Goal: Information Seeking & Learning: Learn about a topic

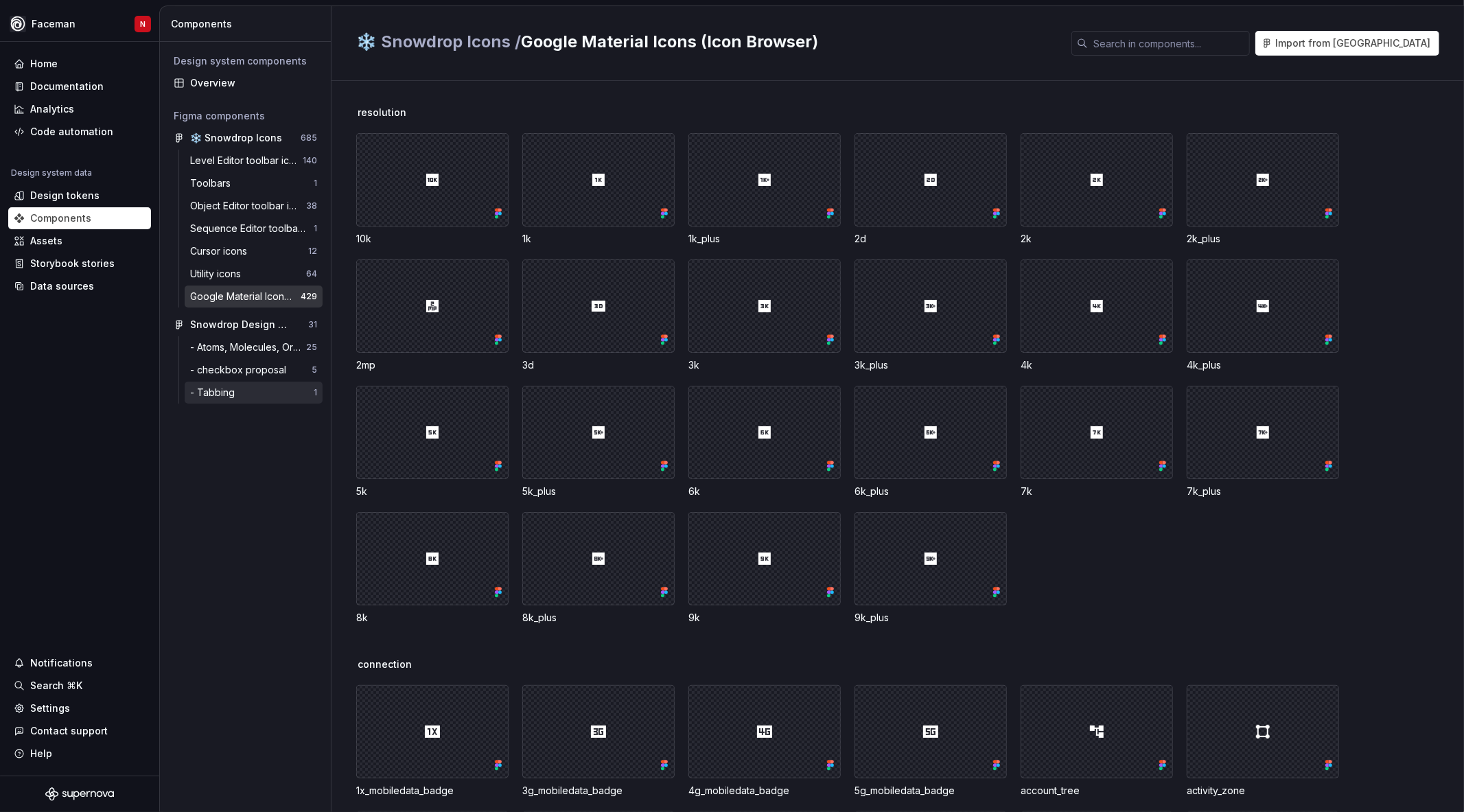
click at [224, 393] on div "- Tabbing" at bounding box center [215, 392] width 50 height 13
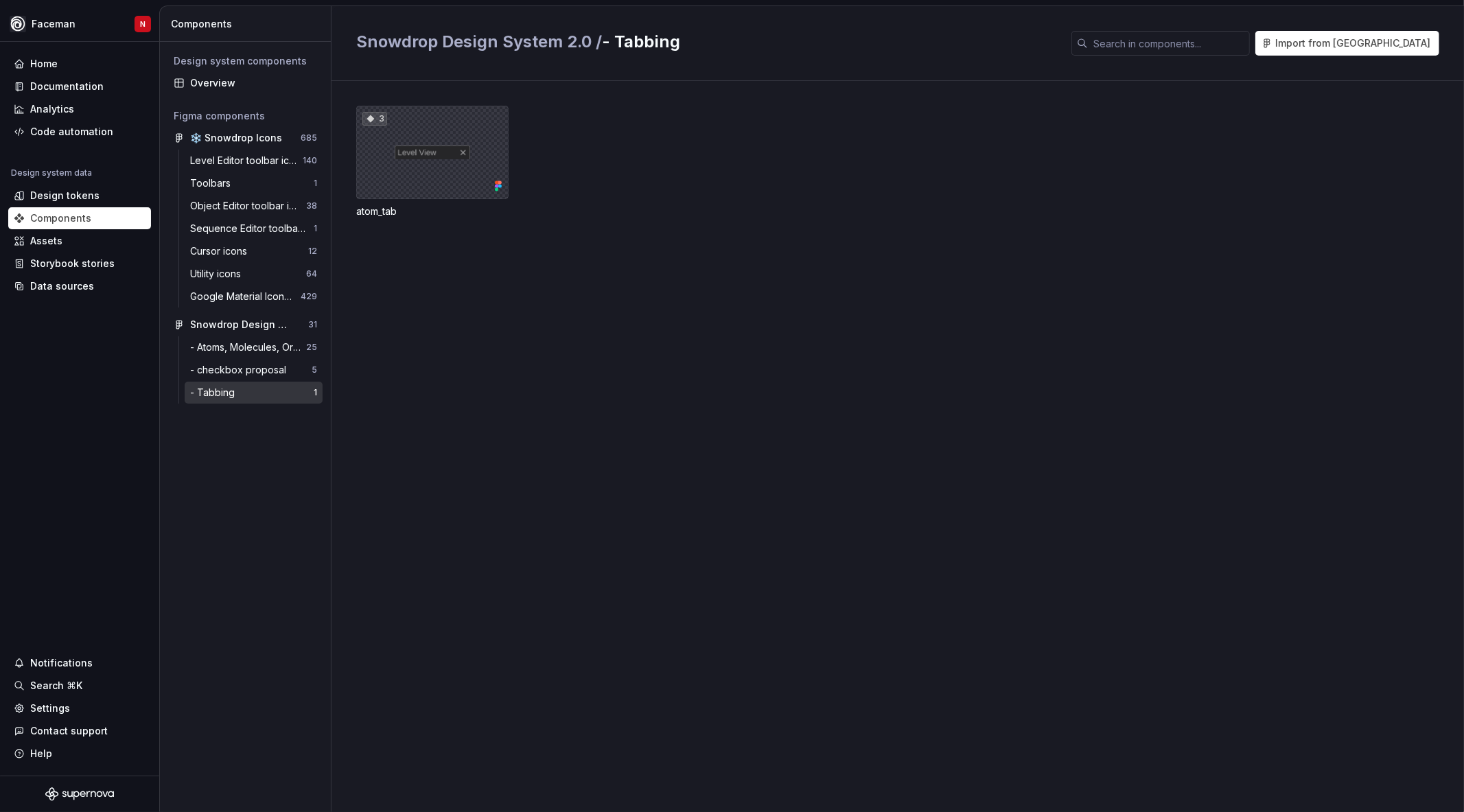
click at [440, 162] on div "3" at bounding box center [432, 152] width 152 height 93
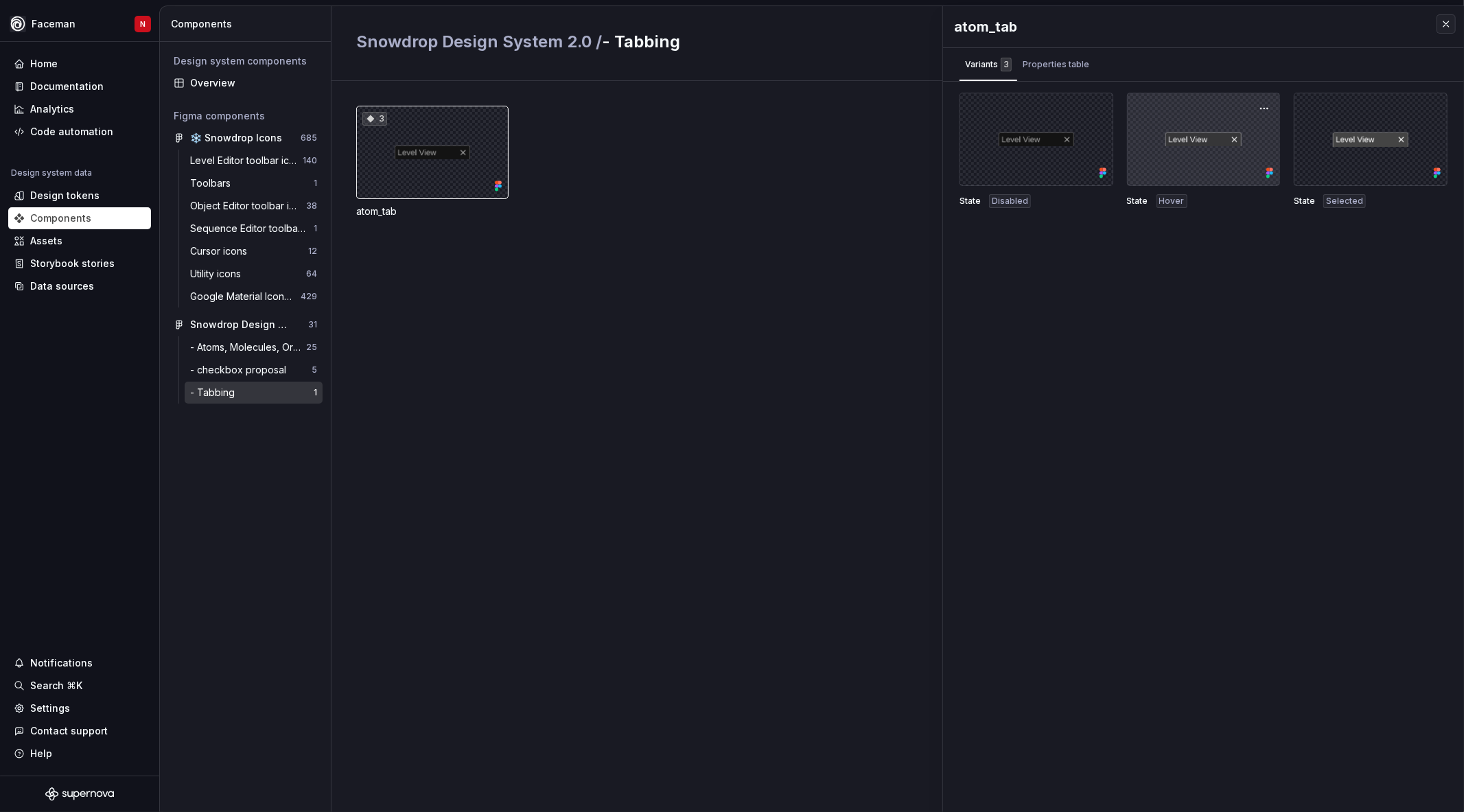
click at [1204, 137] on div at bounding box center [1204, 139] width 154 height 93
click at [1265, 101] on button "button" at bounding box center [1264, 108] width 19 height 19
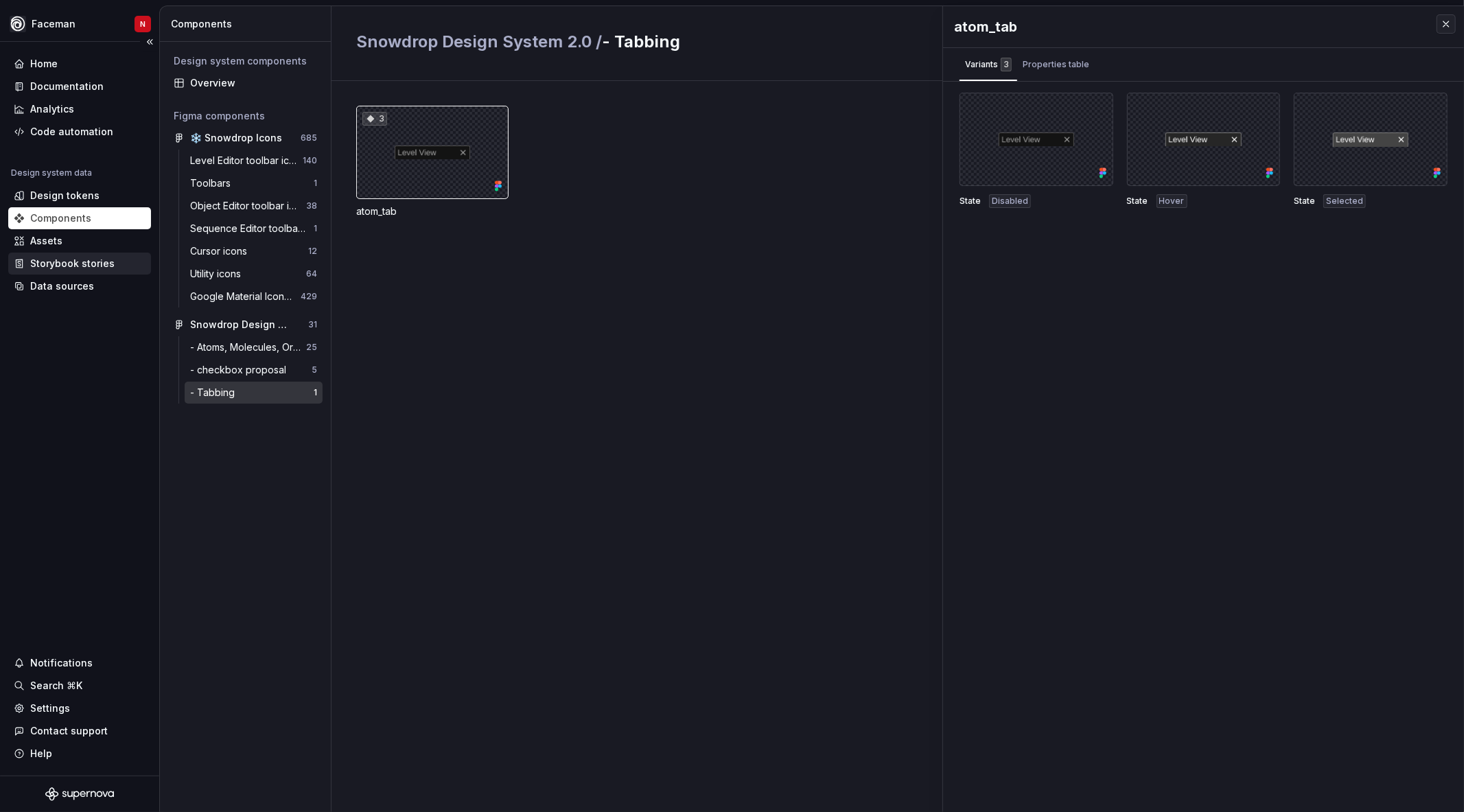
click at [78, 261] on div "Storybook stories" at bounding box center [71, 263] width 84 height 13
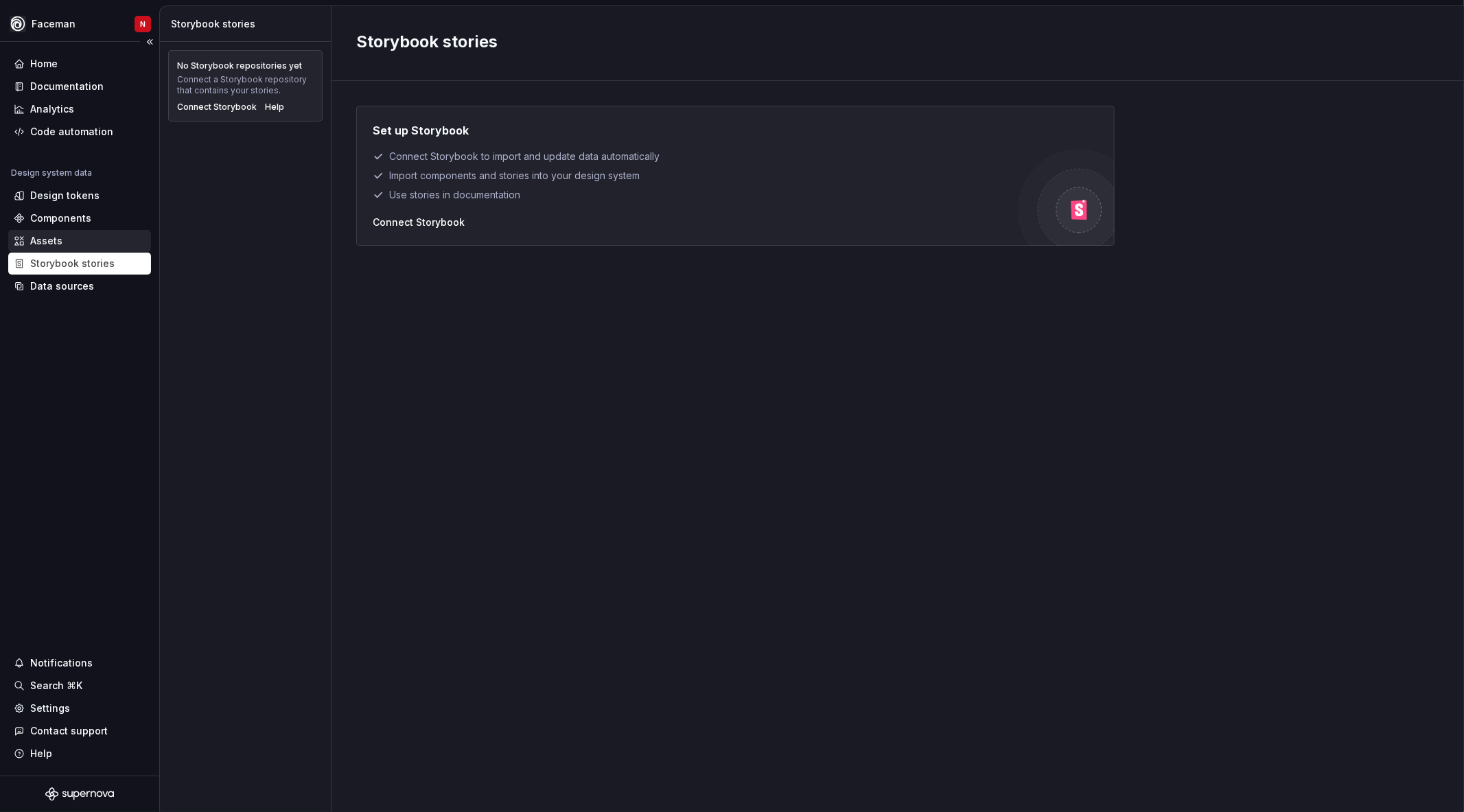
click at [73, 243] on div "Assets" at bounding box center [79, 240] width 132 height 13
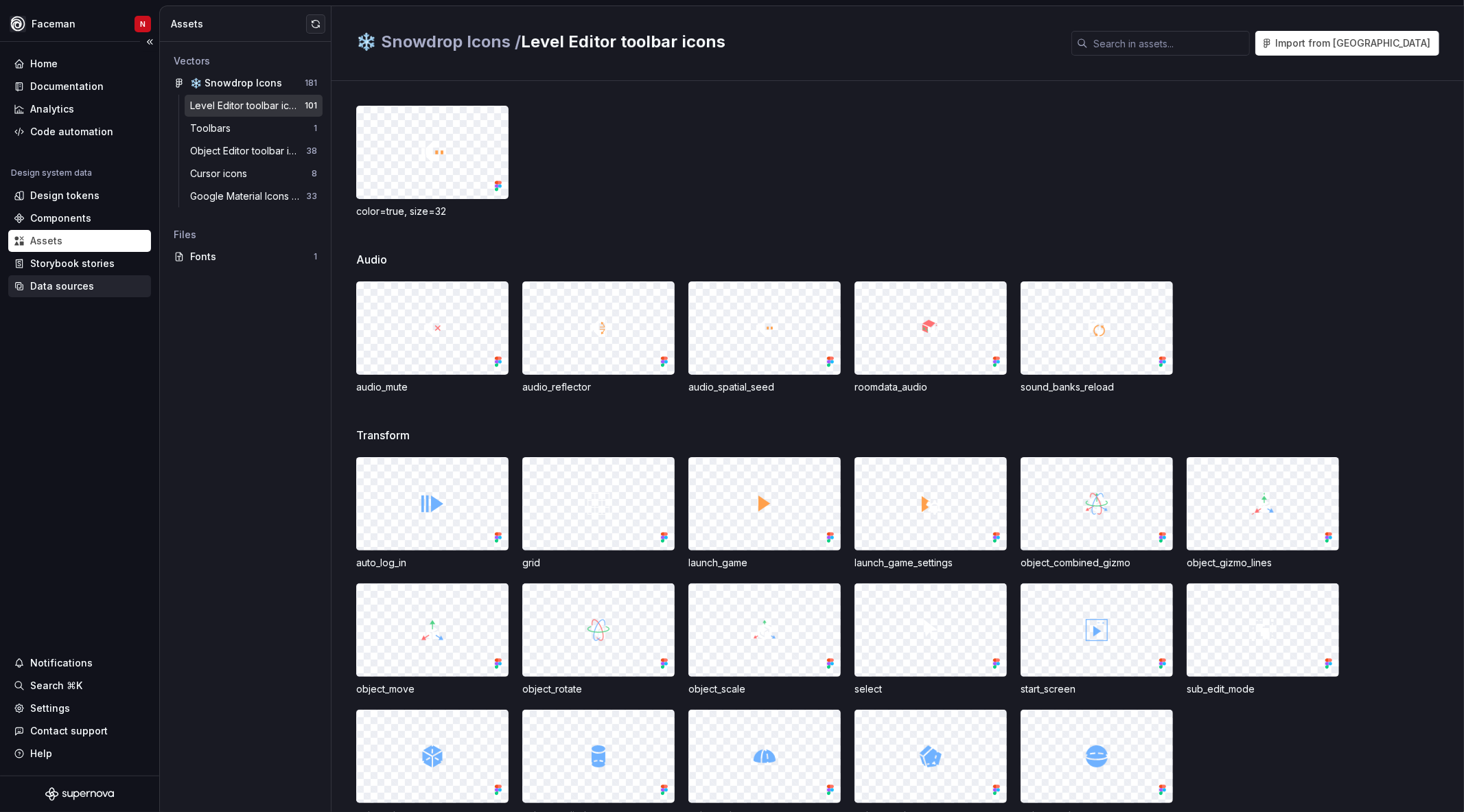
click at [63, 276] on div "Data sources" at bounding box center [79, 286] width 143 height 22
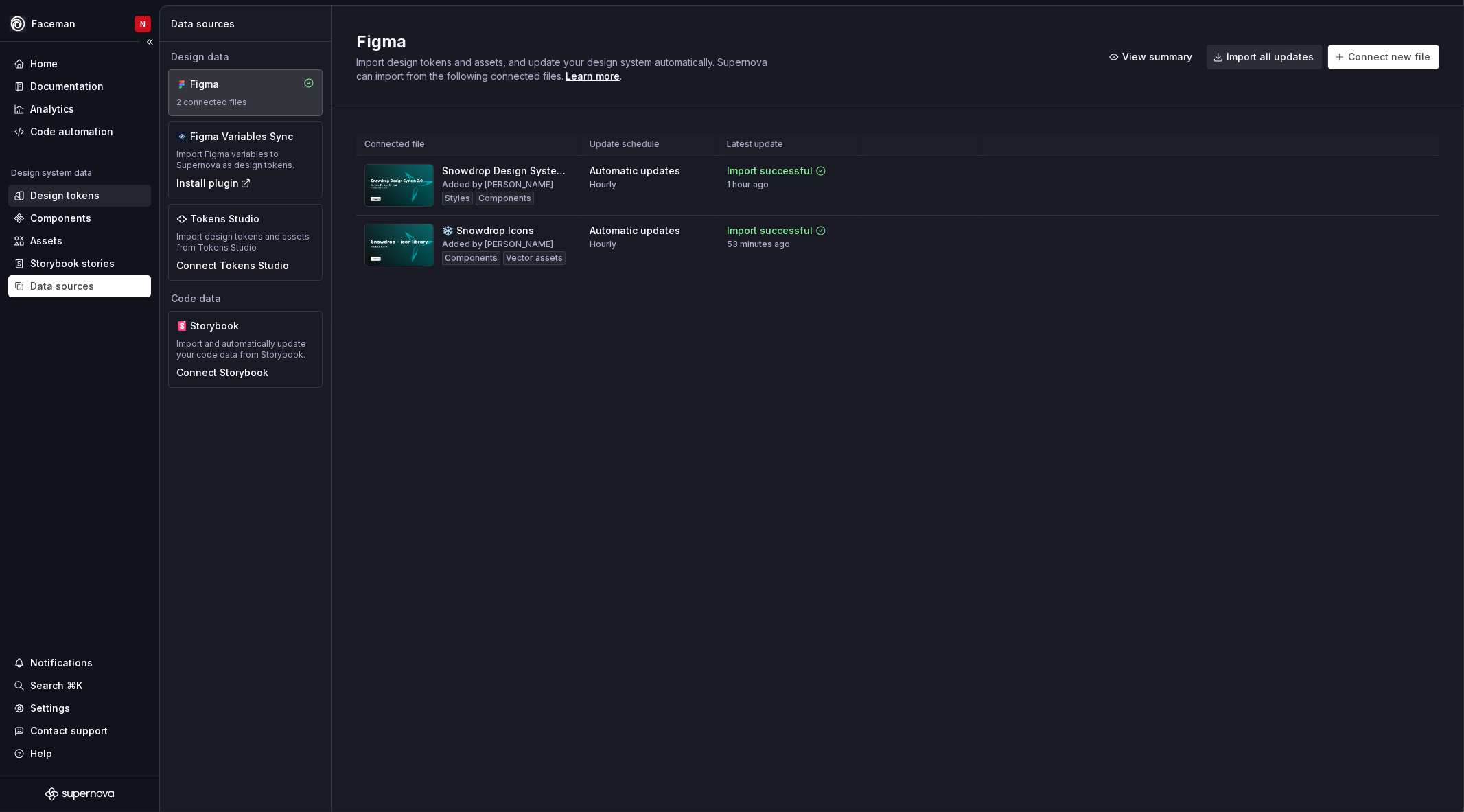
click at [64, 190] on div "Design tokens" at bounding box center [64, 195] width 69 height 13
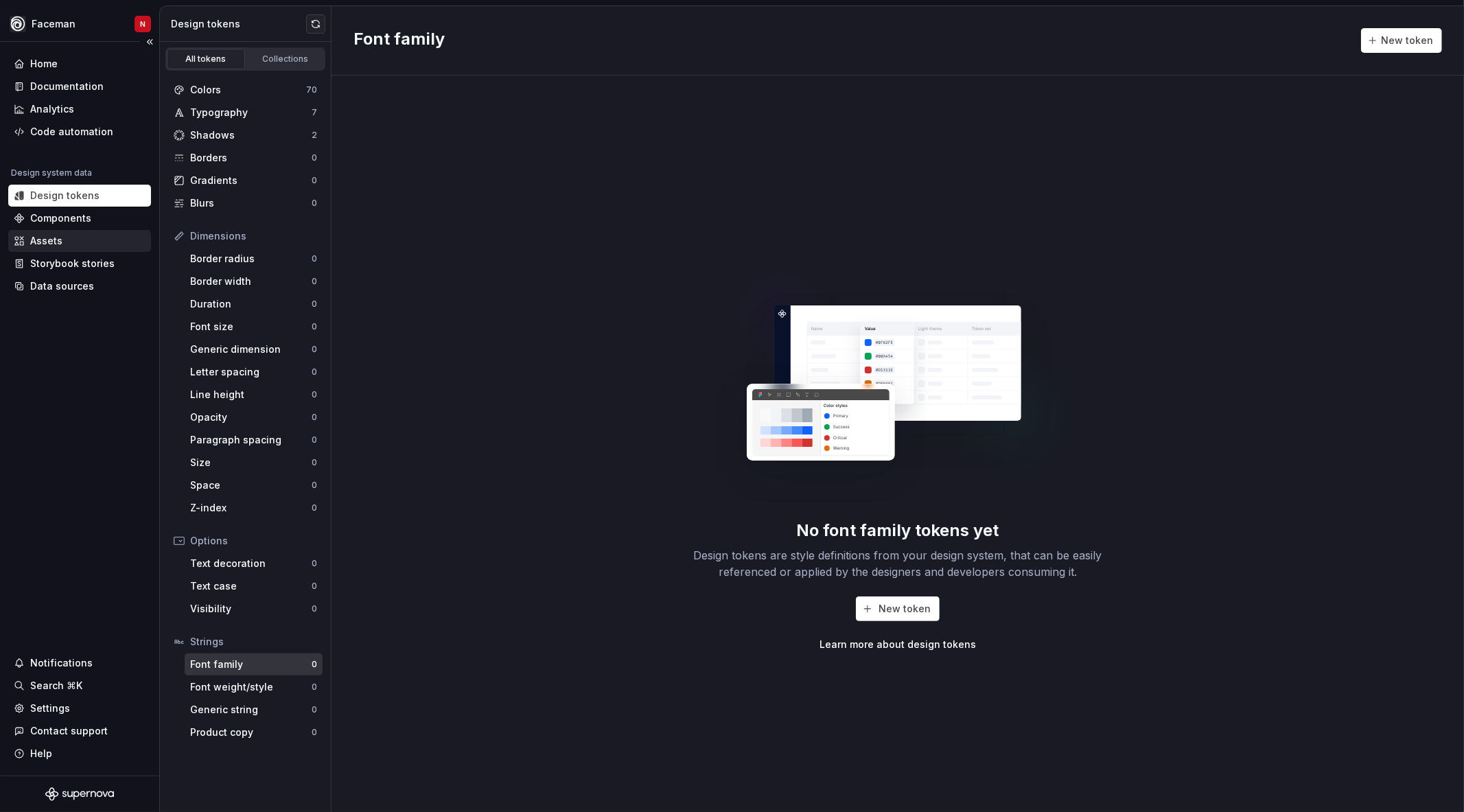
click at [63, 245] on div "Assets" at bounding box center [79, 240] width 132 height 13
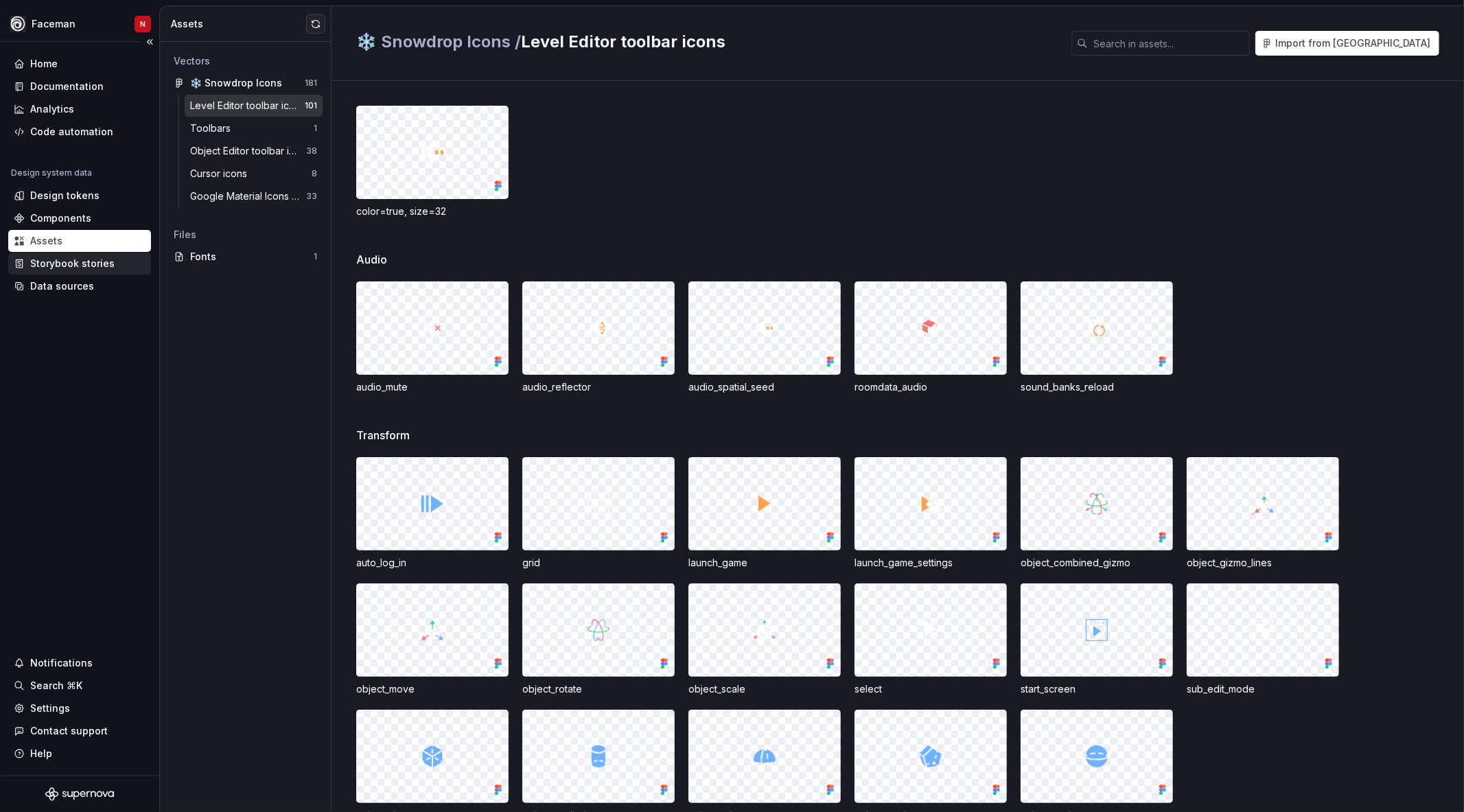
click at [42, 269] on div "Storybook stories" at bounding box center [71, 263] width 84 height 13
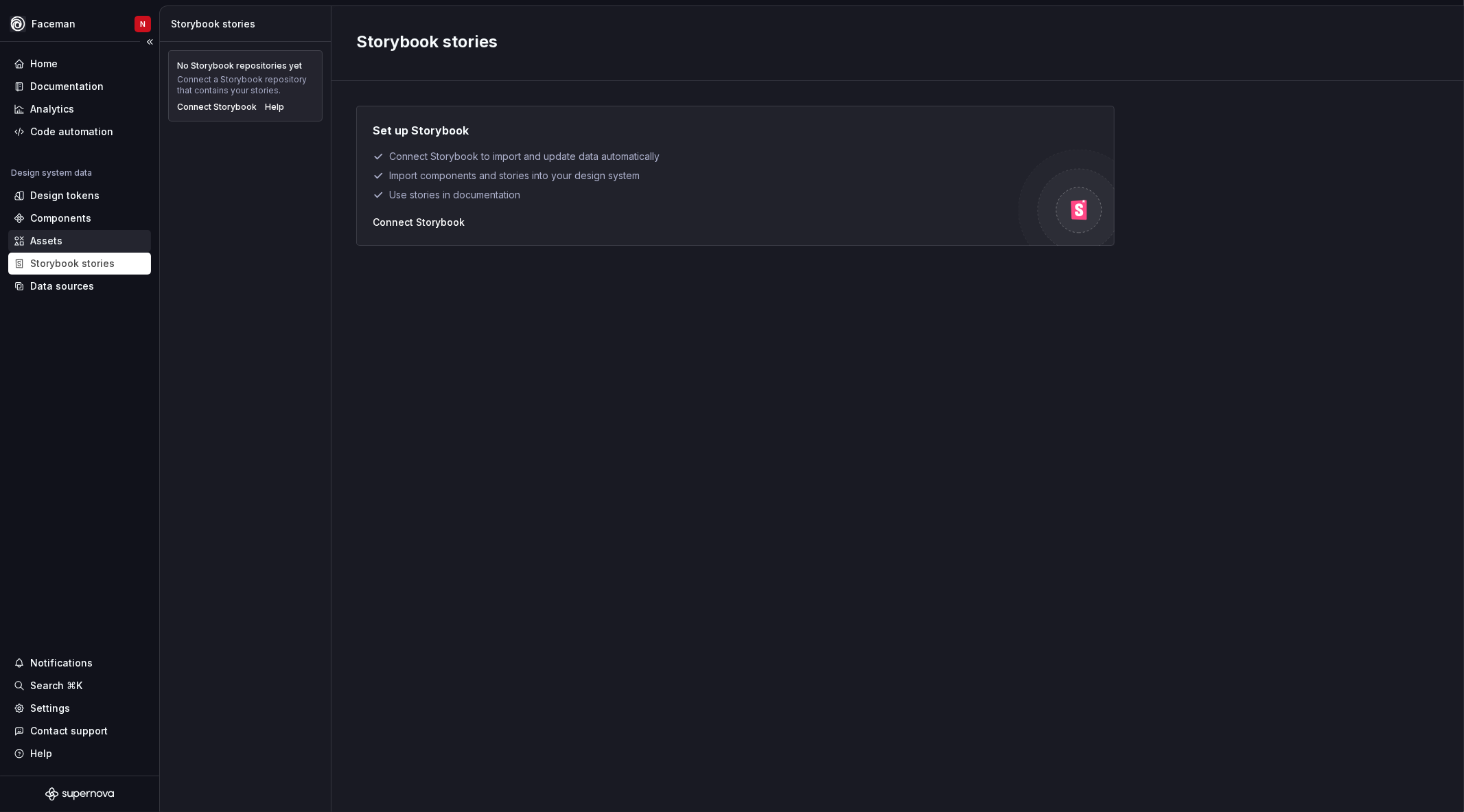
click at [45, 242] on div "Assets" at bounding box center [46, 240] width 32 height 13
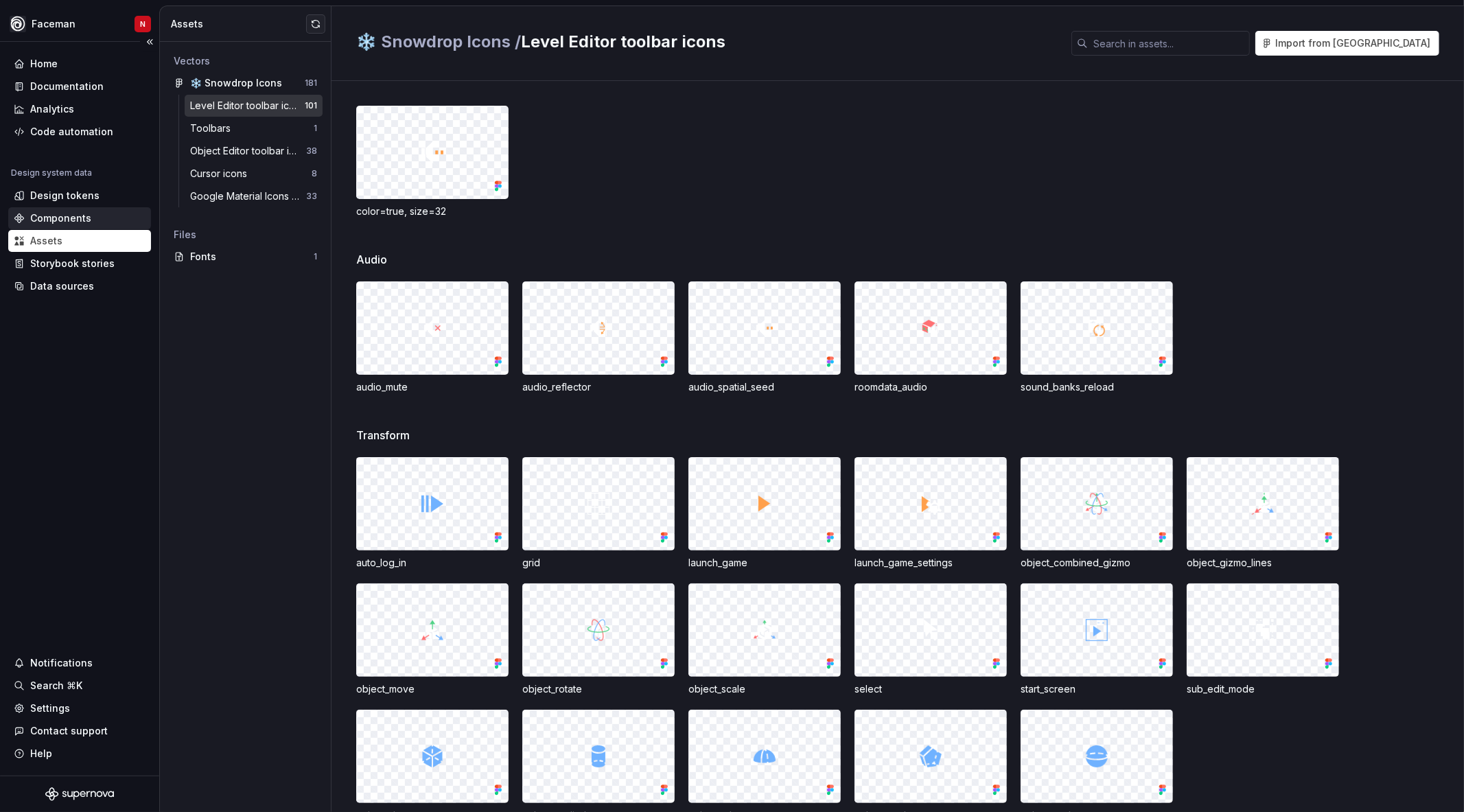
click at [48, 220] on div "Components" at bounding box center [60, 218] width 61 height 13
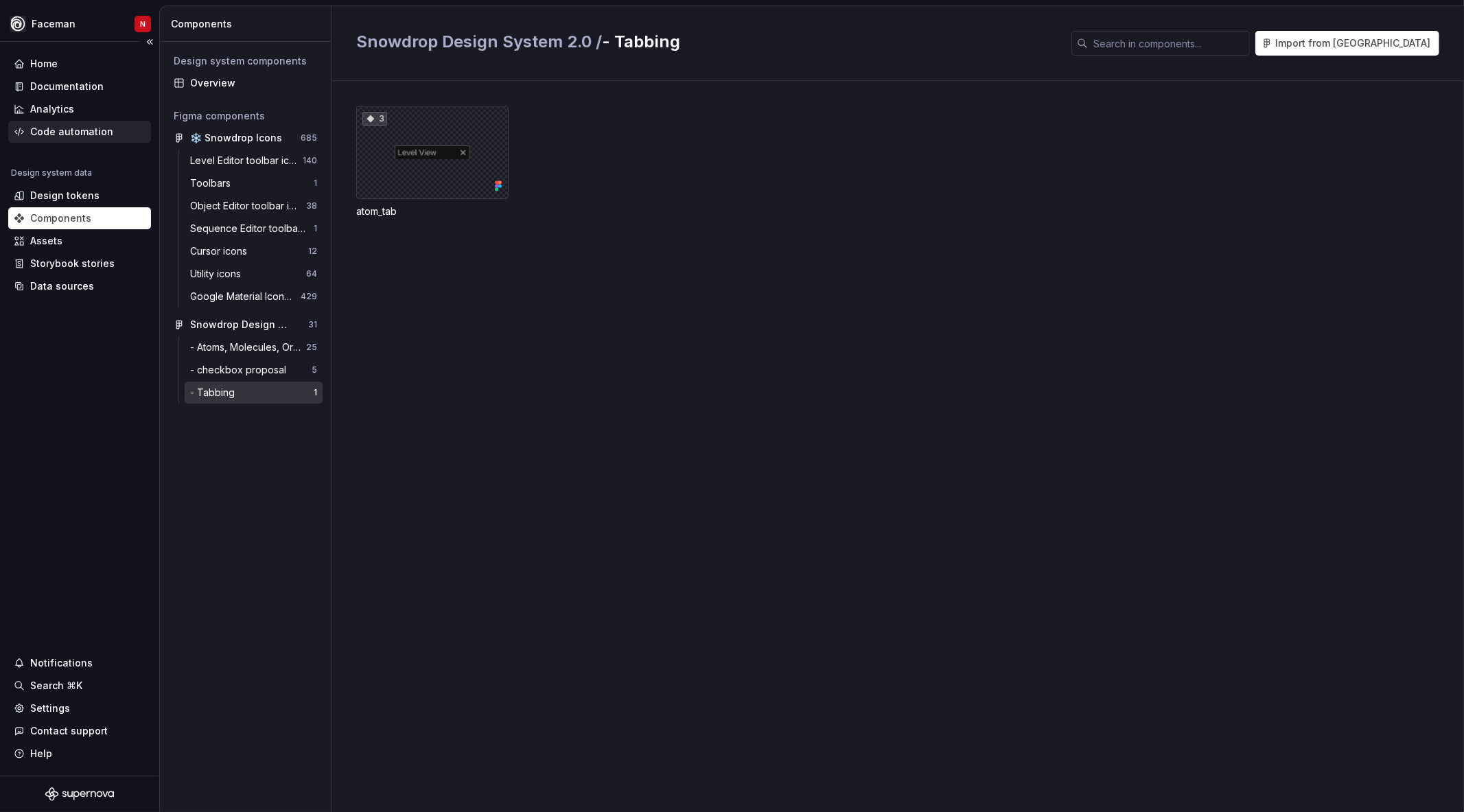
click at [78, 133] on div "Code automation" at bounding box center [71, 131] width 83 height 13
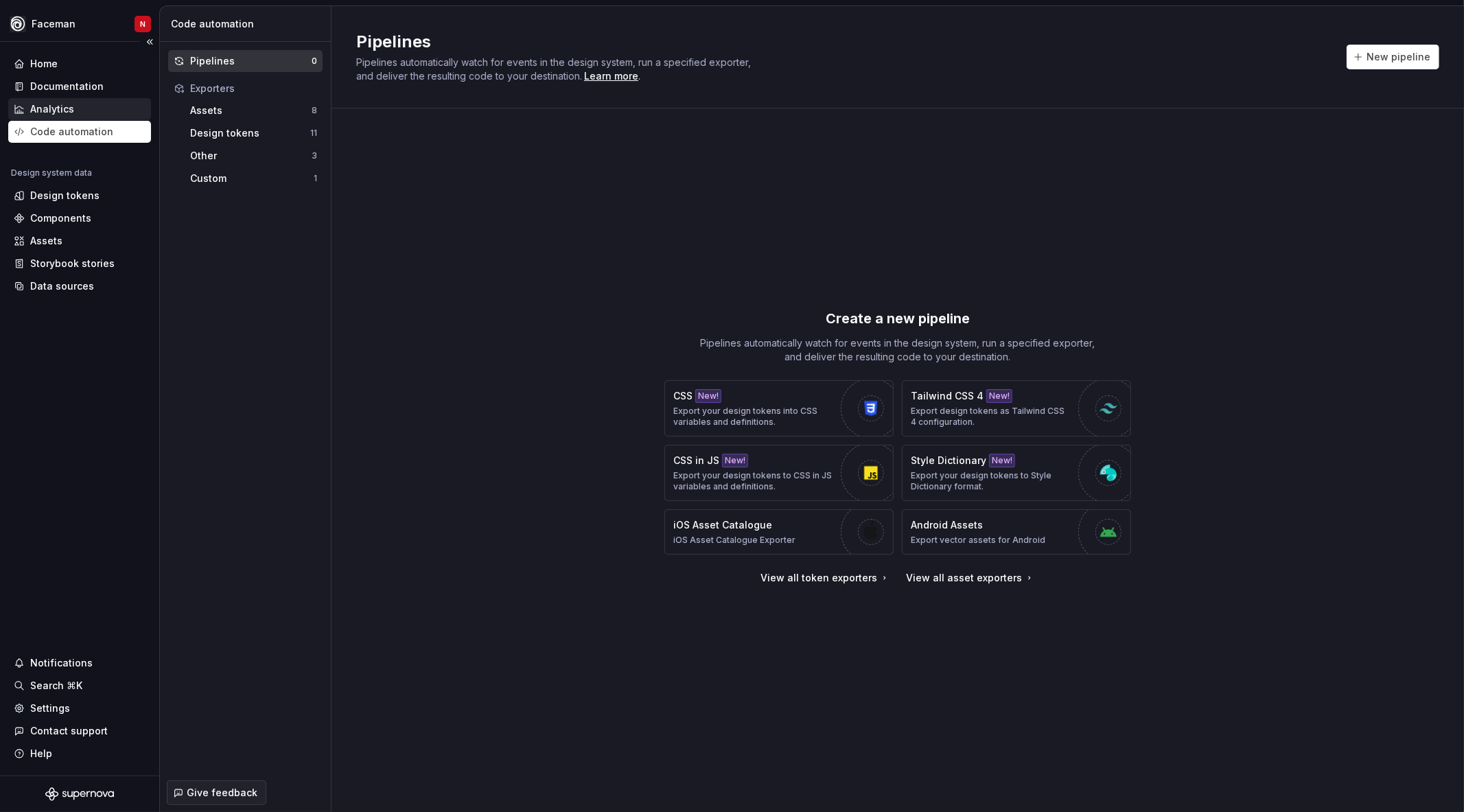
click at [81, 106] on div "Analytics" at bounding box center [79, 108] width 132 height 13
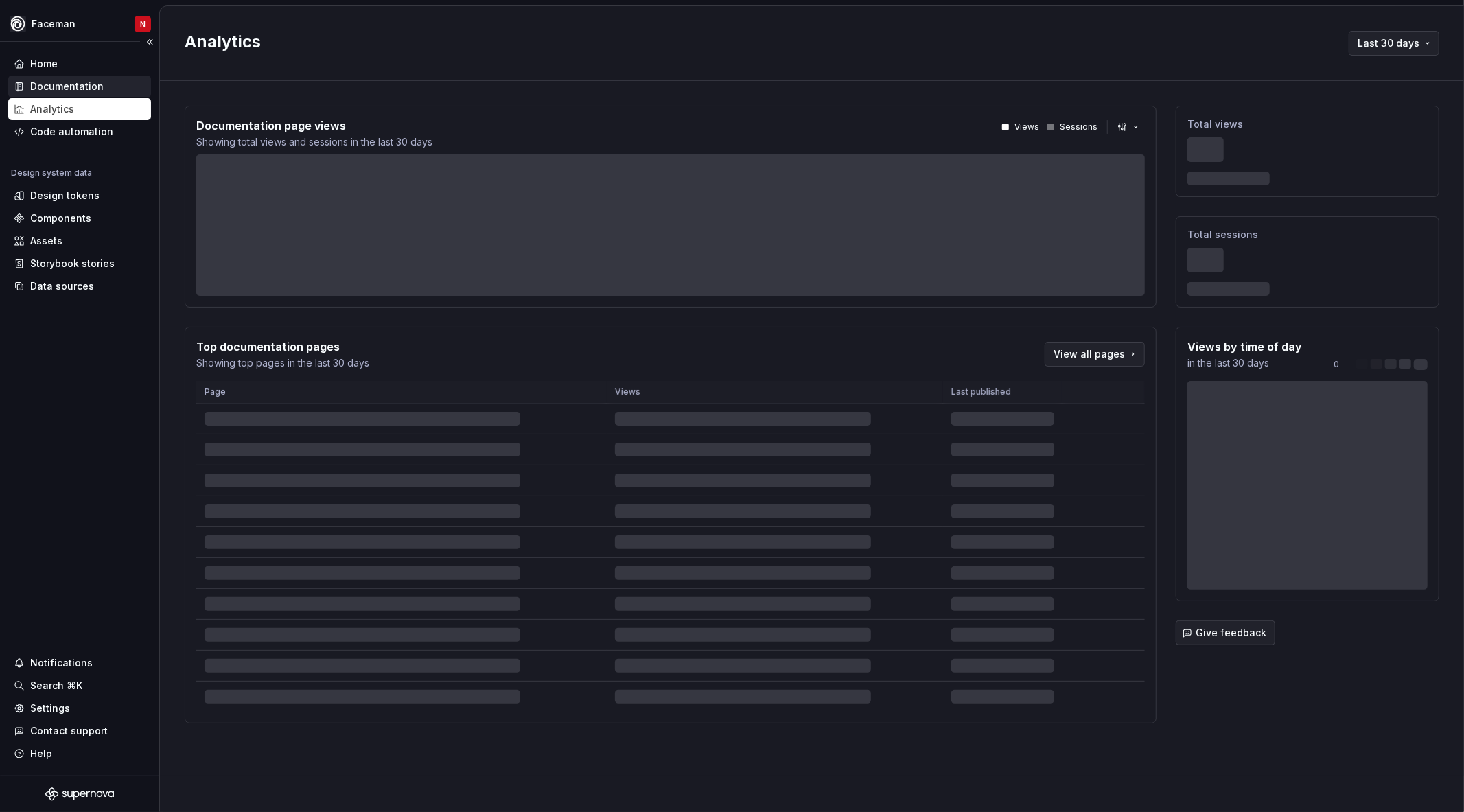
click at [63, 84] on div "Documentation" at bounding box center [66, 86] width 73 height 13
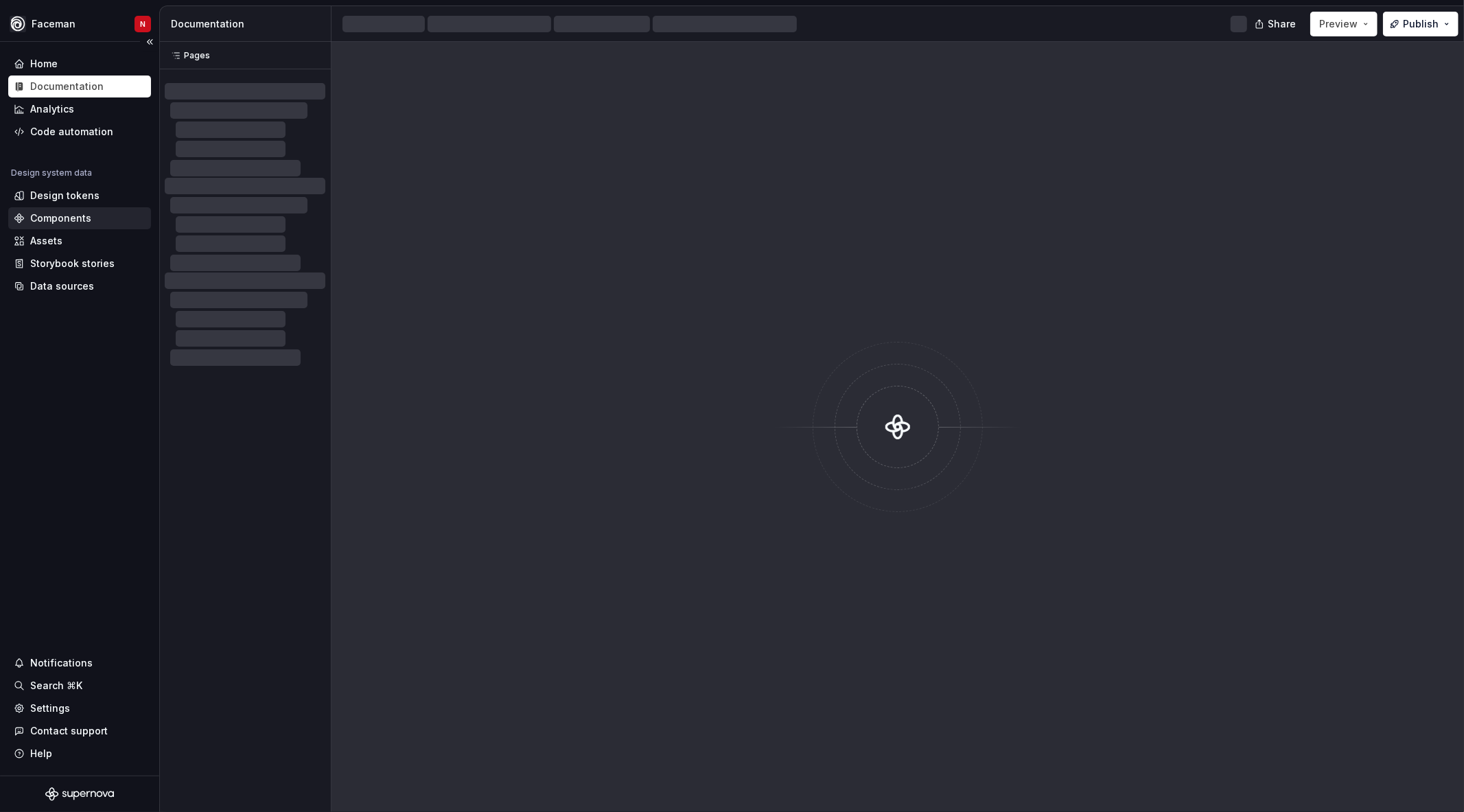
click at [31, 221] on div "Components" at bounding box center [60, 218] width 61 height 13
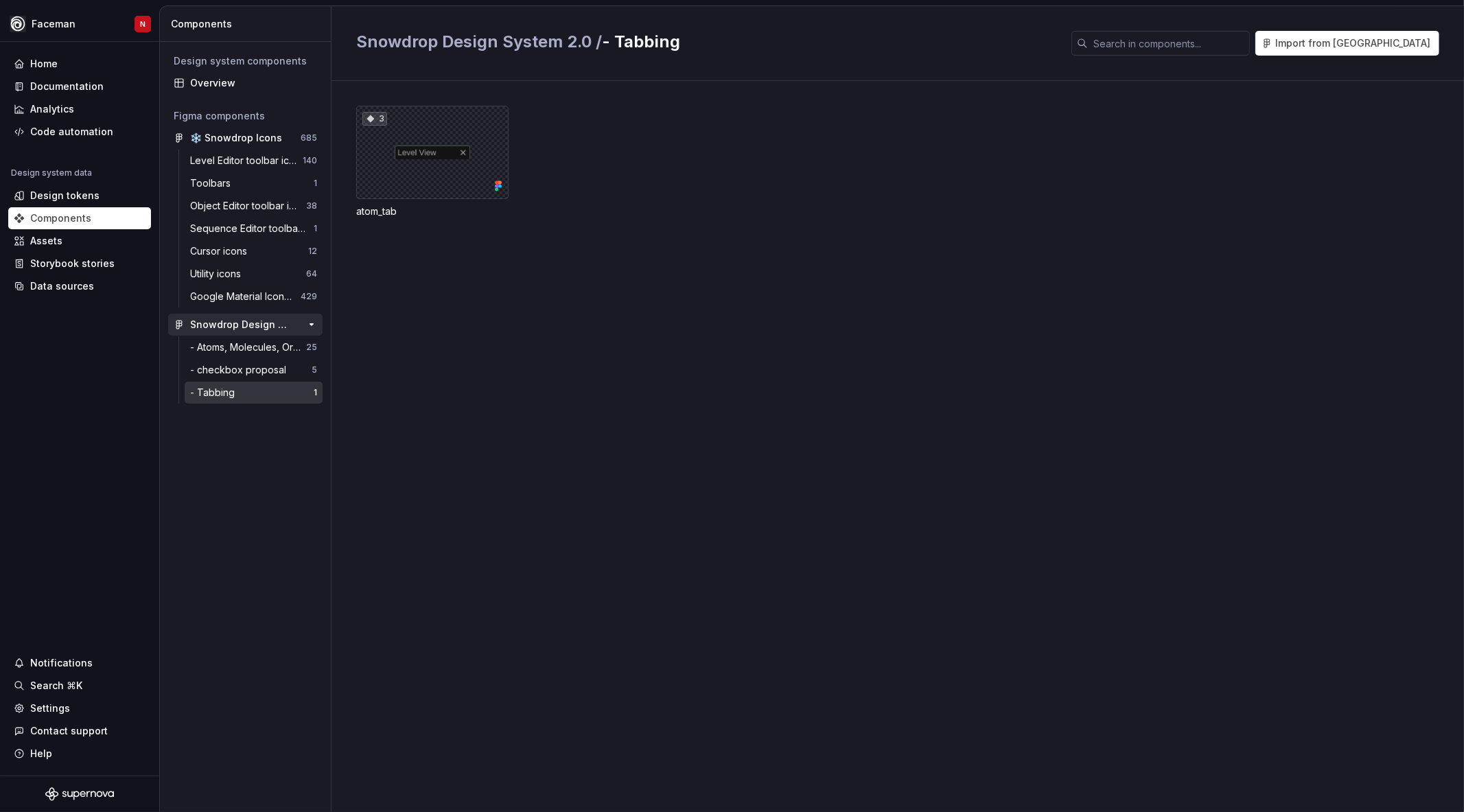
click at [266, 329] on div "Snowdrop Design System 2.0" at bounding box center [241, 324] width 102 height 13
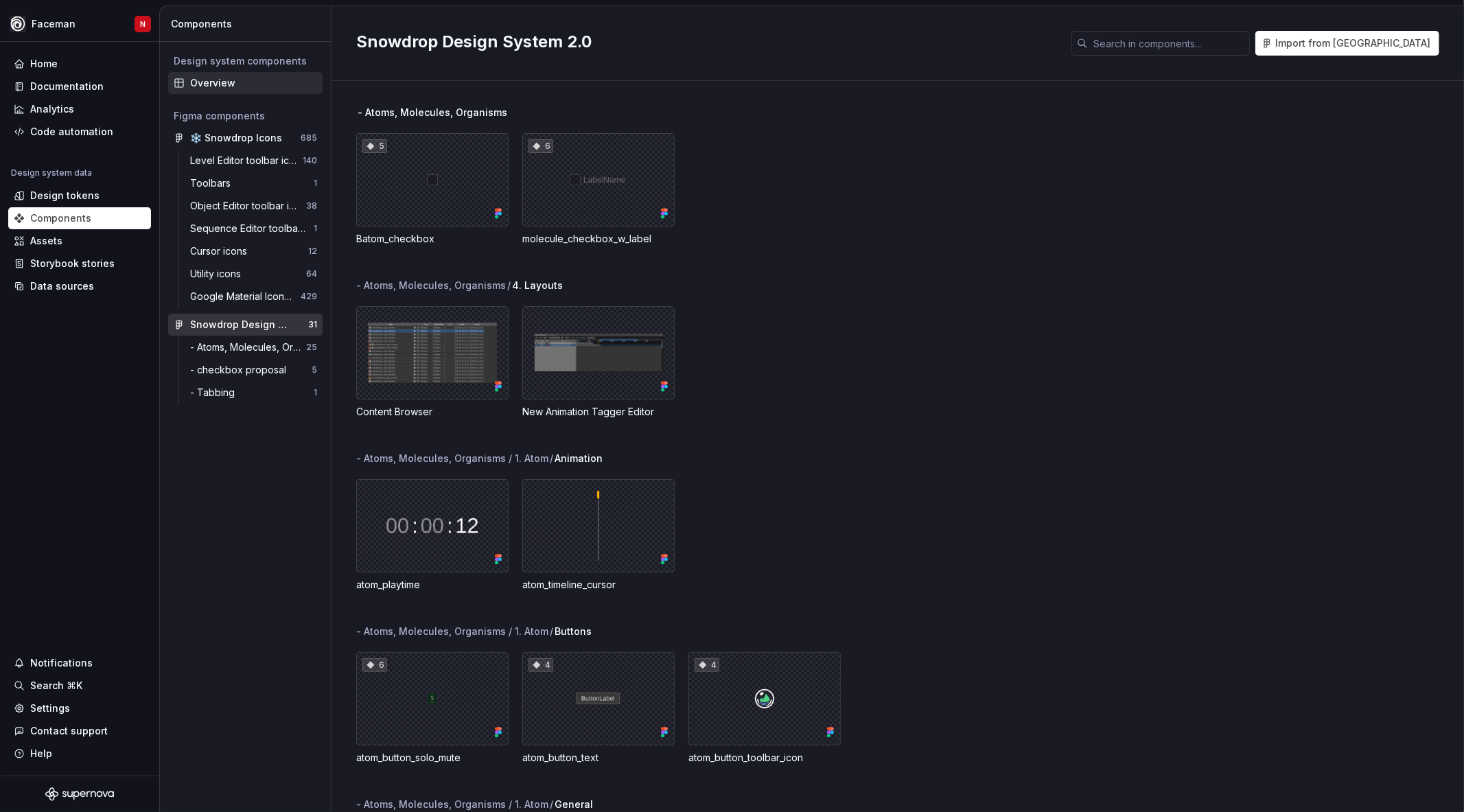
click at [217, 79] on div "Overview" at bounding box center [254, 82] width 127 height 13
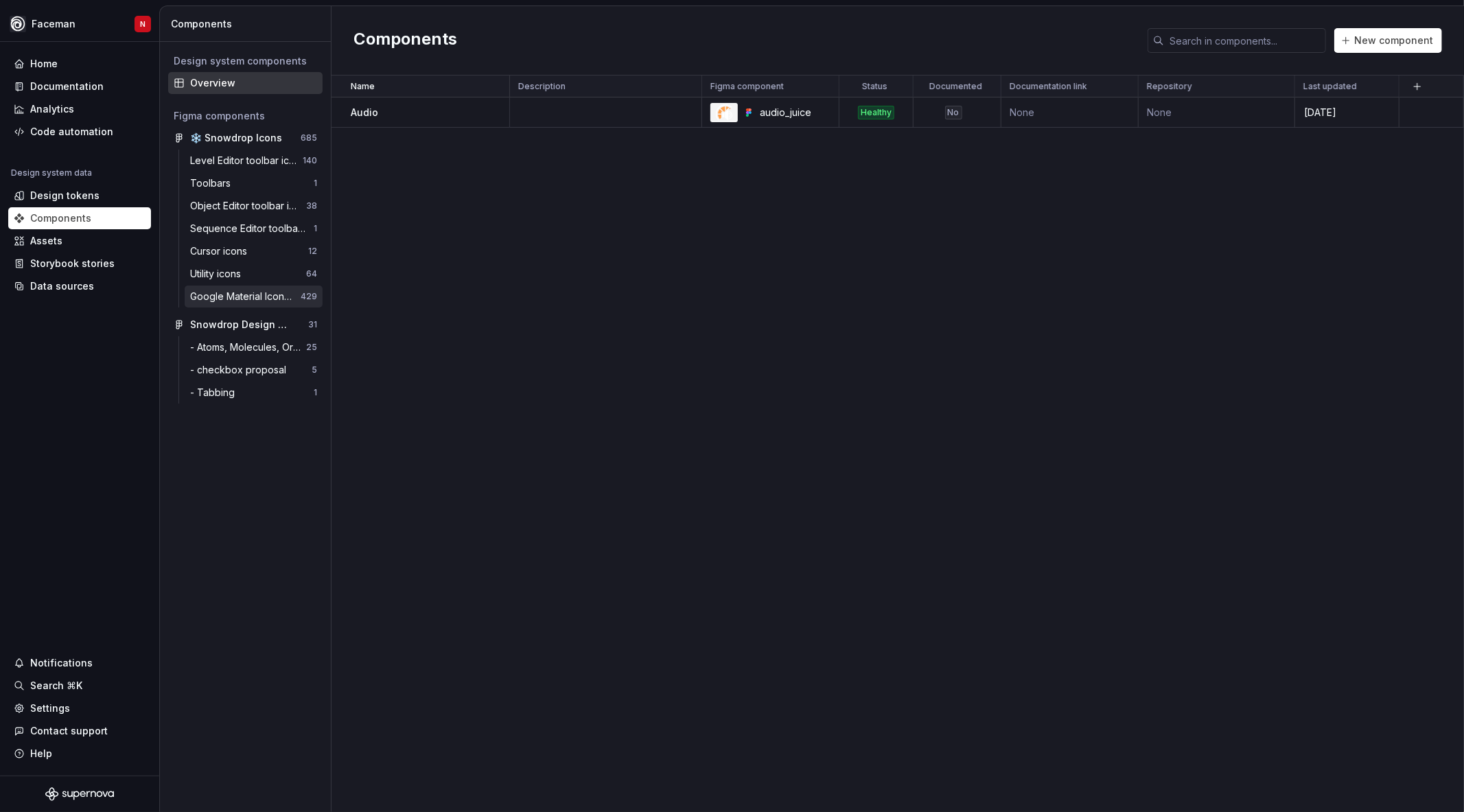
click at [220, 298] on div "Google Material Icons (Icon Browser)" at bounding box center [245, 296] width 111 height 13
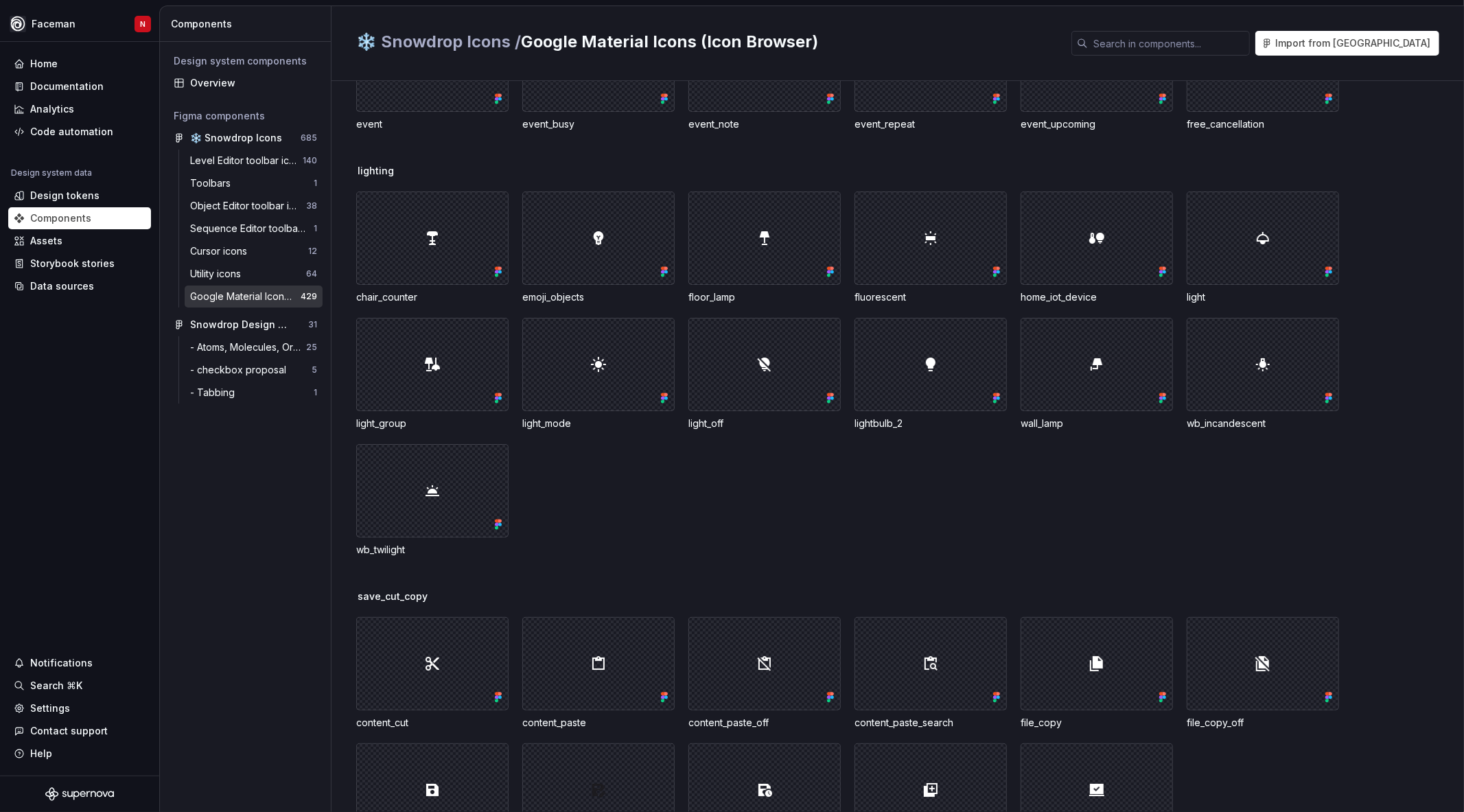
scroll to position [9300, 0]
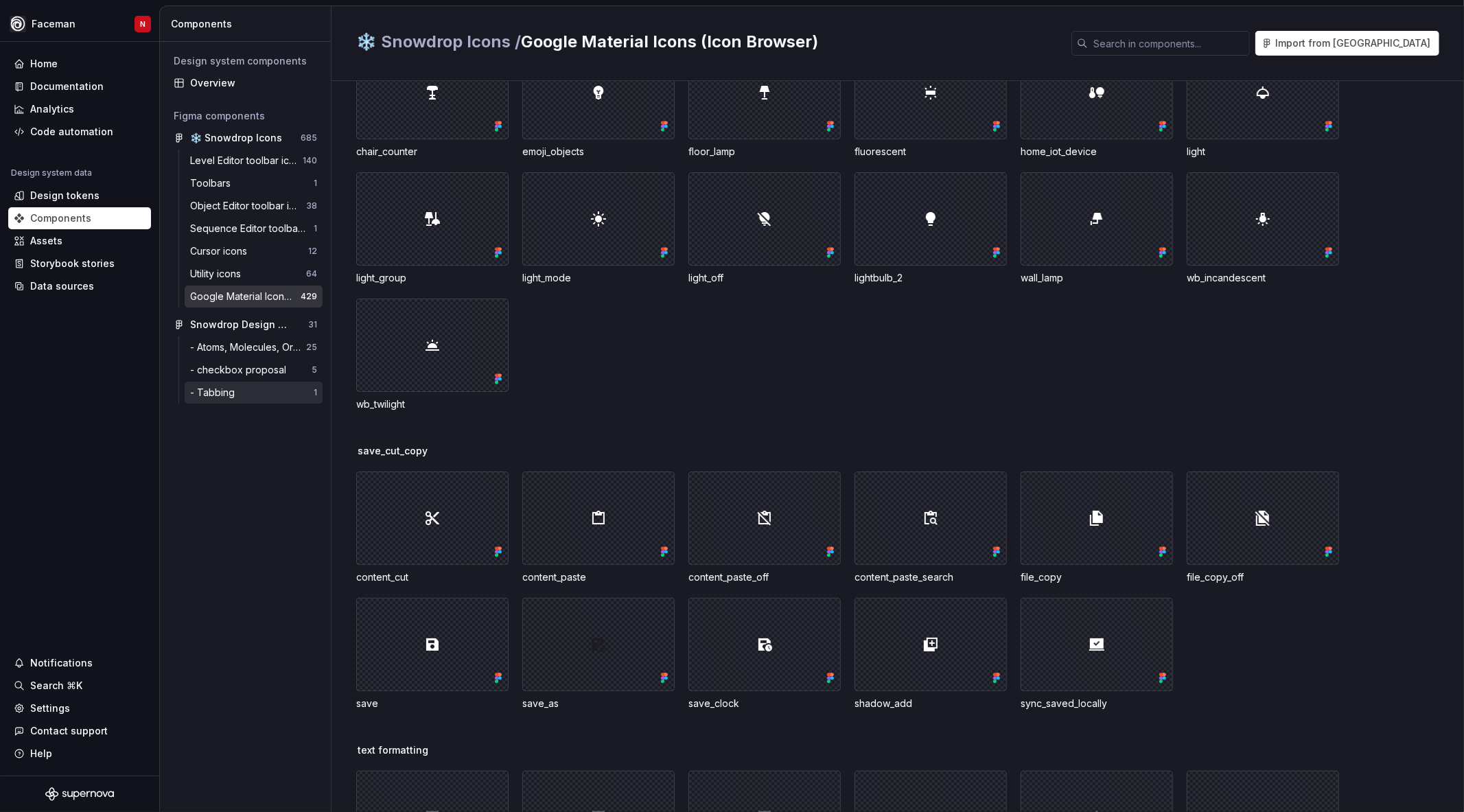
click at [199, 382] on div "- Tabbing 1" at bounding box center [254, 393] width 138 height 22
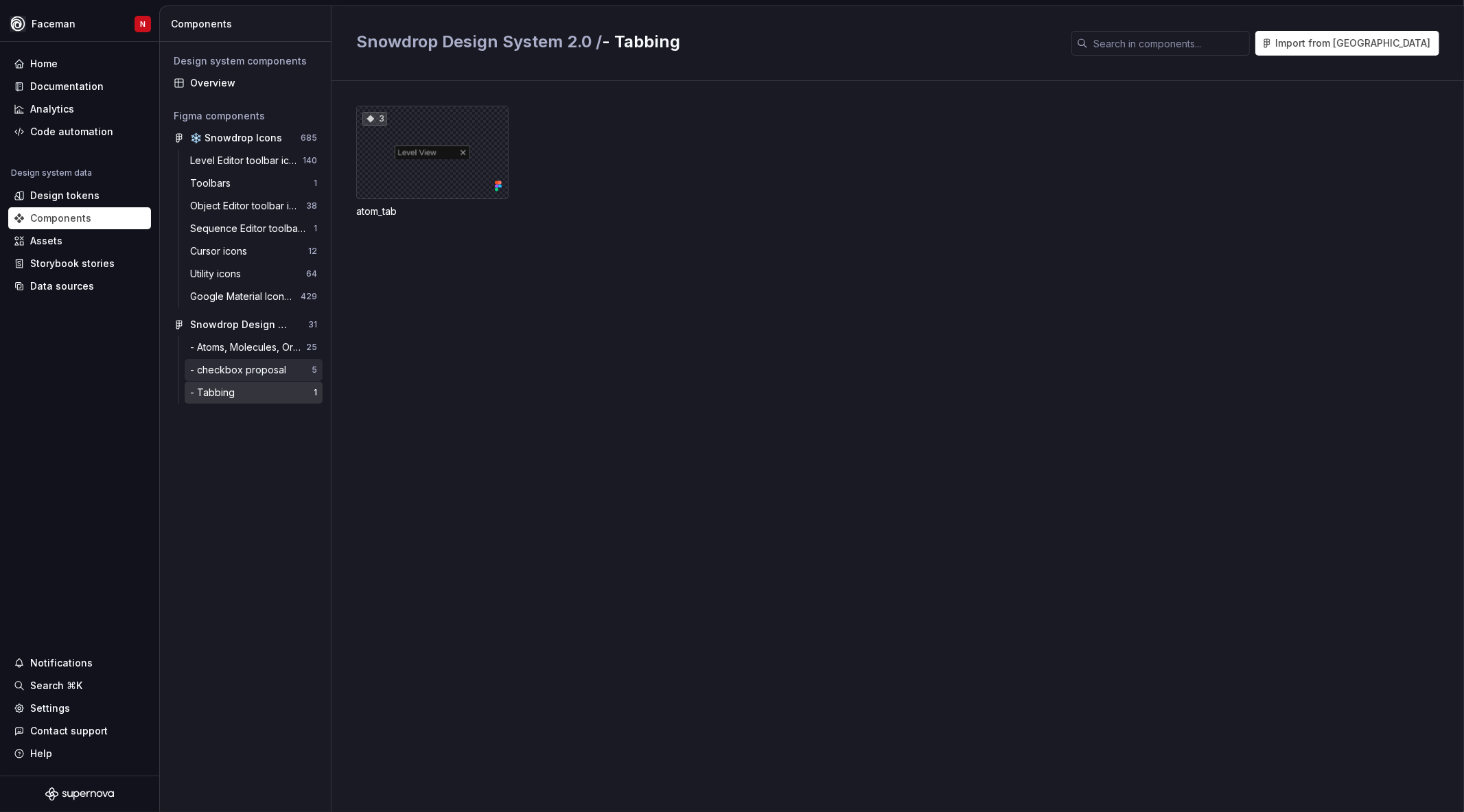
click at [209, 378] on div "- checkbox proposal 5" at bounding box center [254, 370] width 138 height 22
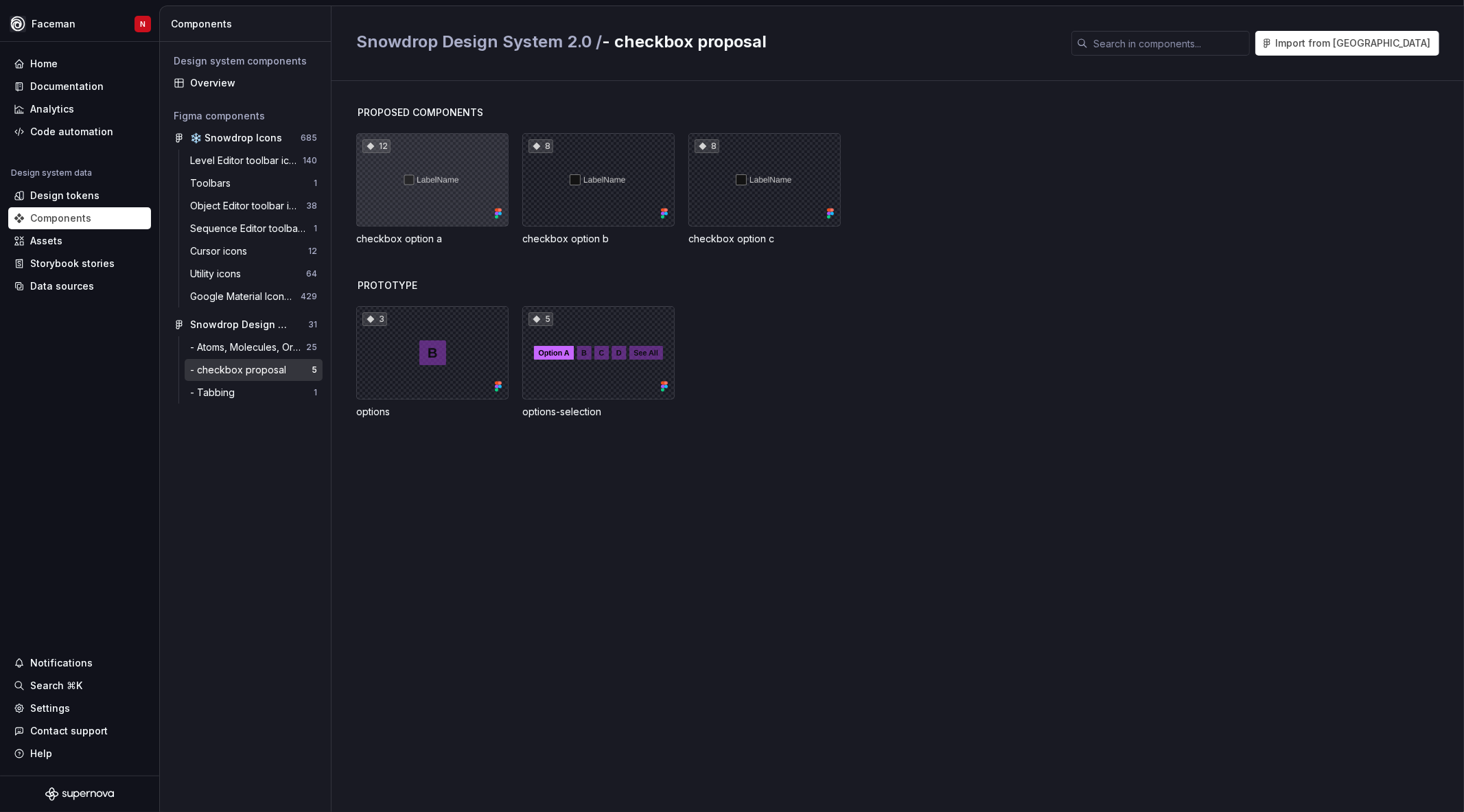
click at [402, 188] on div "12" at bounding box center [432, 179] width 152 height 93
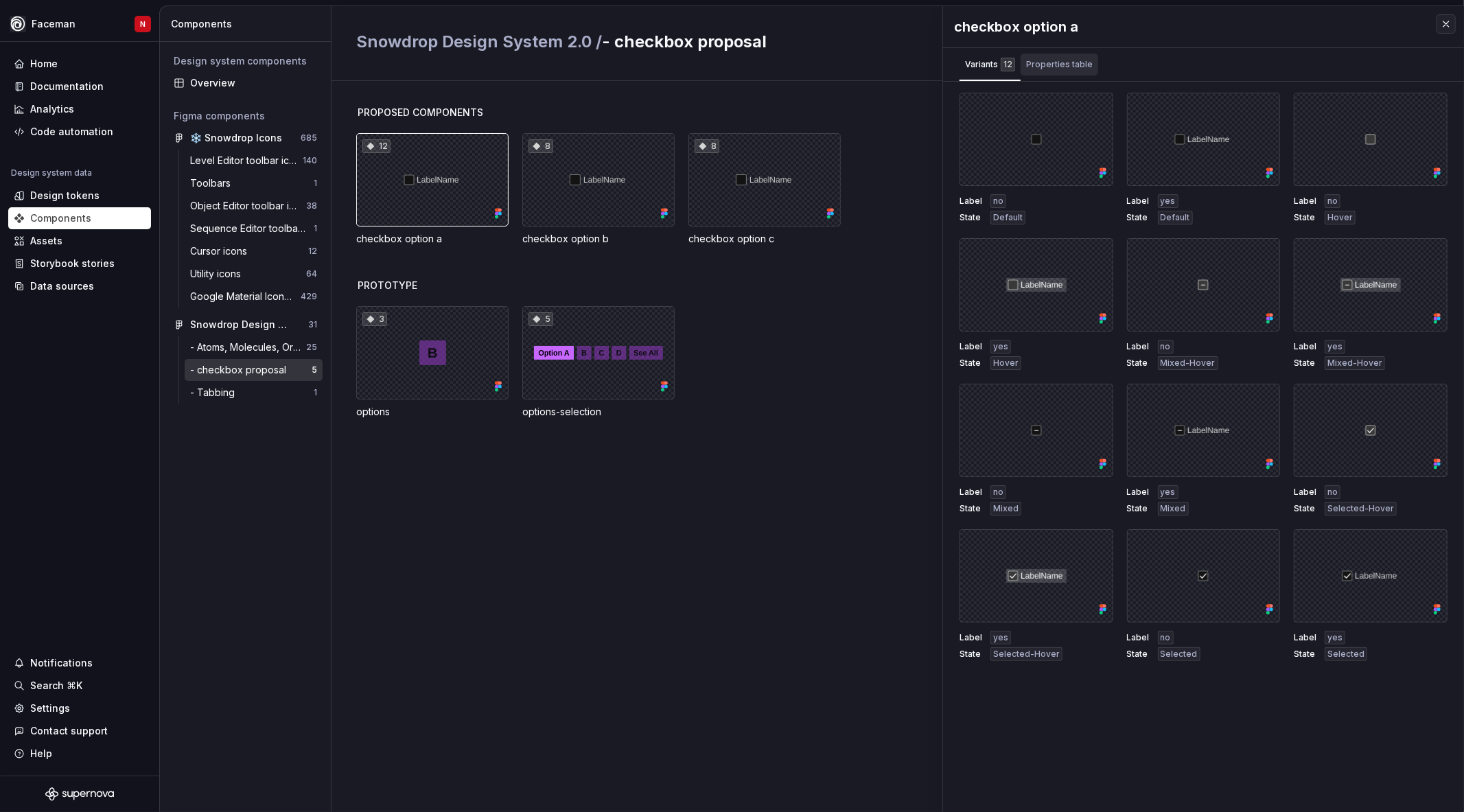
click at [1038, 66] on div "Properties table" at bounding box center [1059, 64] width 67 height 13
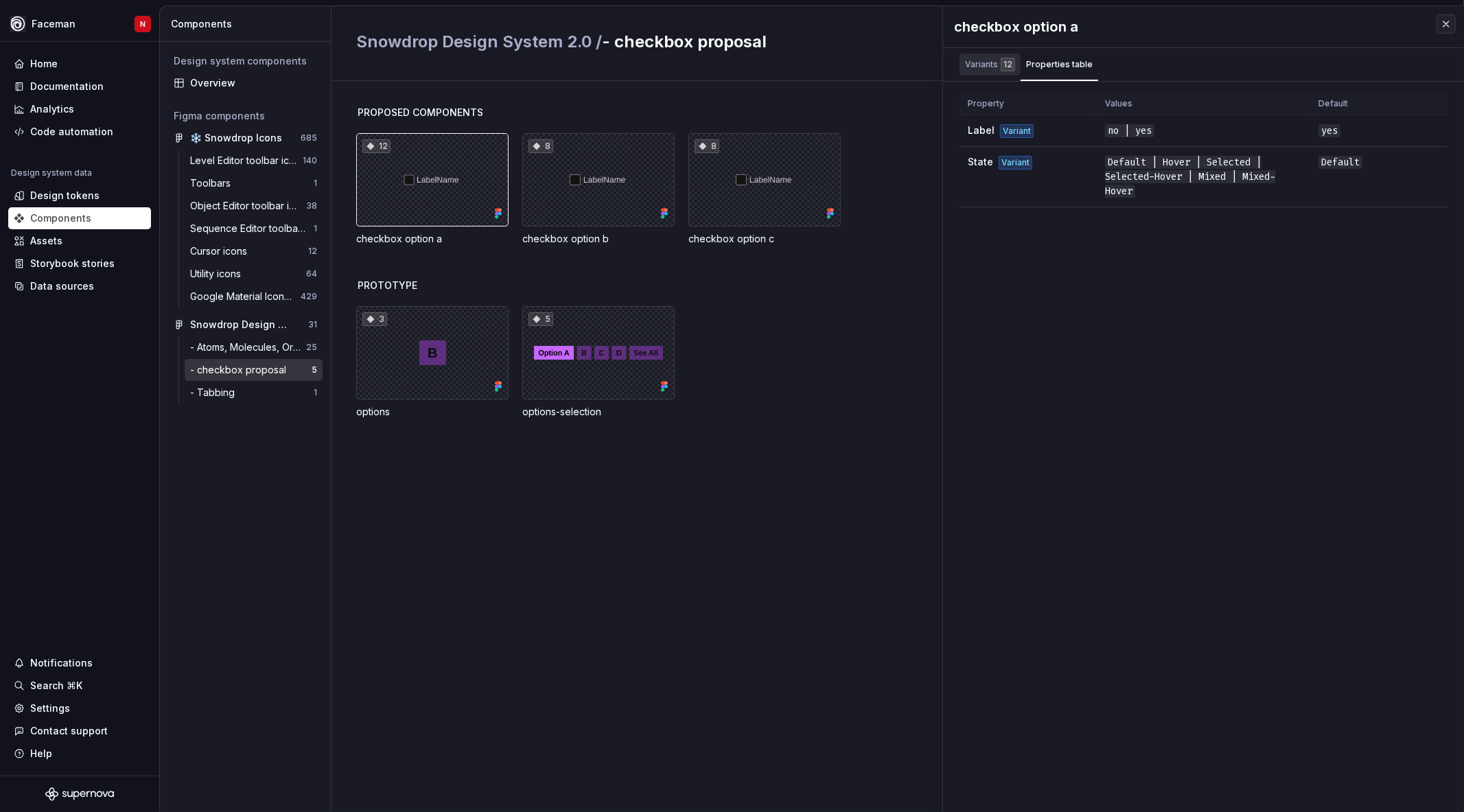
click at [991, 60] on div "Variants 12" at bounding box center [990, 64] width 50 height 13
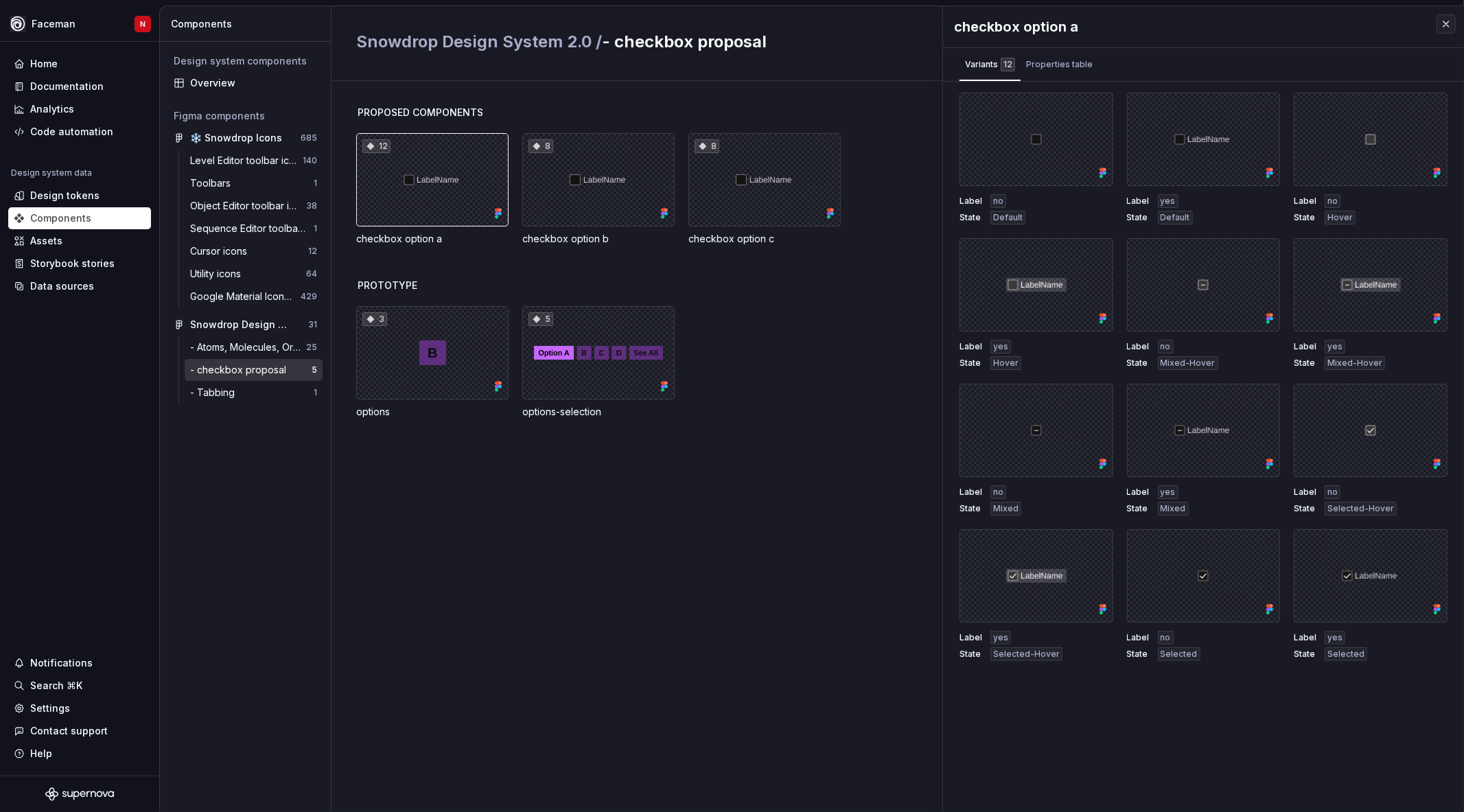
click at [790, 346] on div "3 options 5 options-selection" at bounding box center [910, 362] width 1107 height 112
click at [800, 367] on div "3 options 5 options-selection" at bounding box center [910, 362] width 1107 height 112
click at [719, 587] on div "PROPOSED COMPONENTS 12 checkbox option a 8 checkbox option b 8 checkbox option …" at bounding box center [910, 446] width 1107 height 730
click at [244, 393] on div "- Tabbing" at bounding box center [251, 392] width 123 height 13
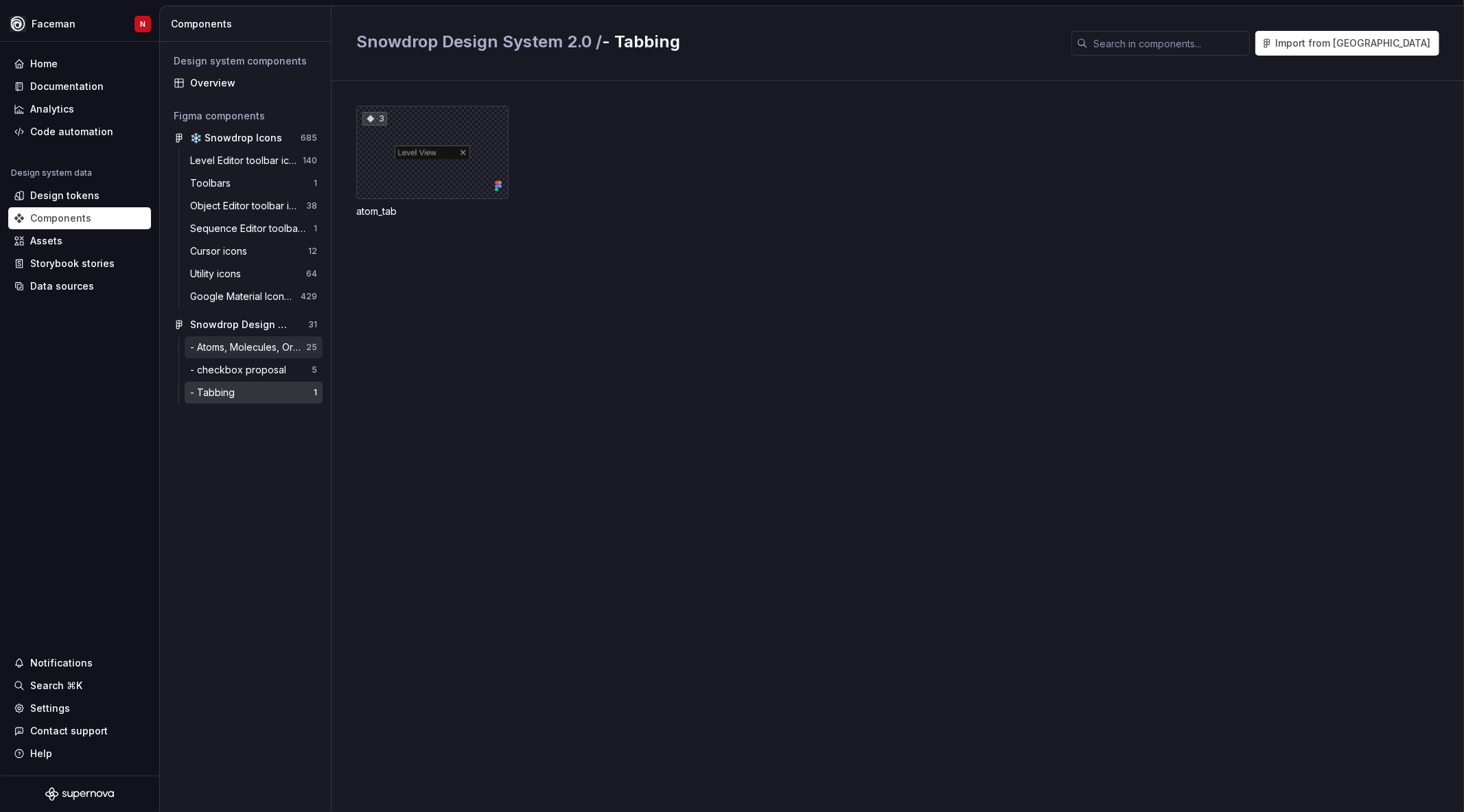
click at [246, 351] on div "- Atoms, Molecules, Organisms" at bounding box center [248, 346] width 116 height 13
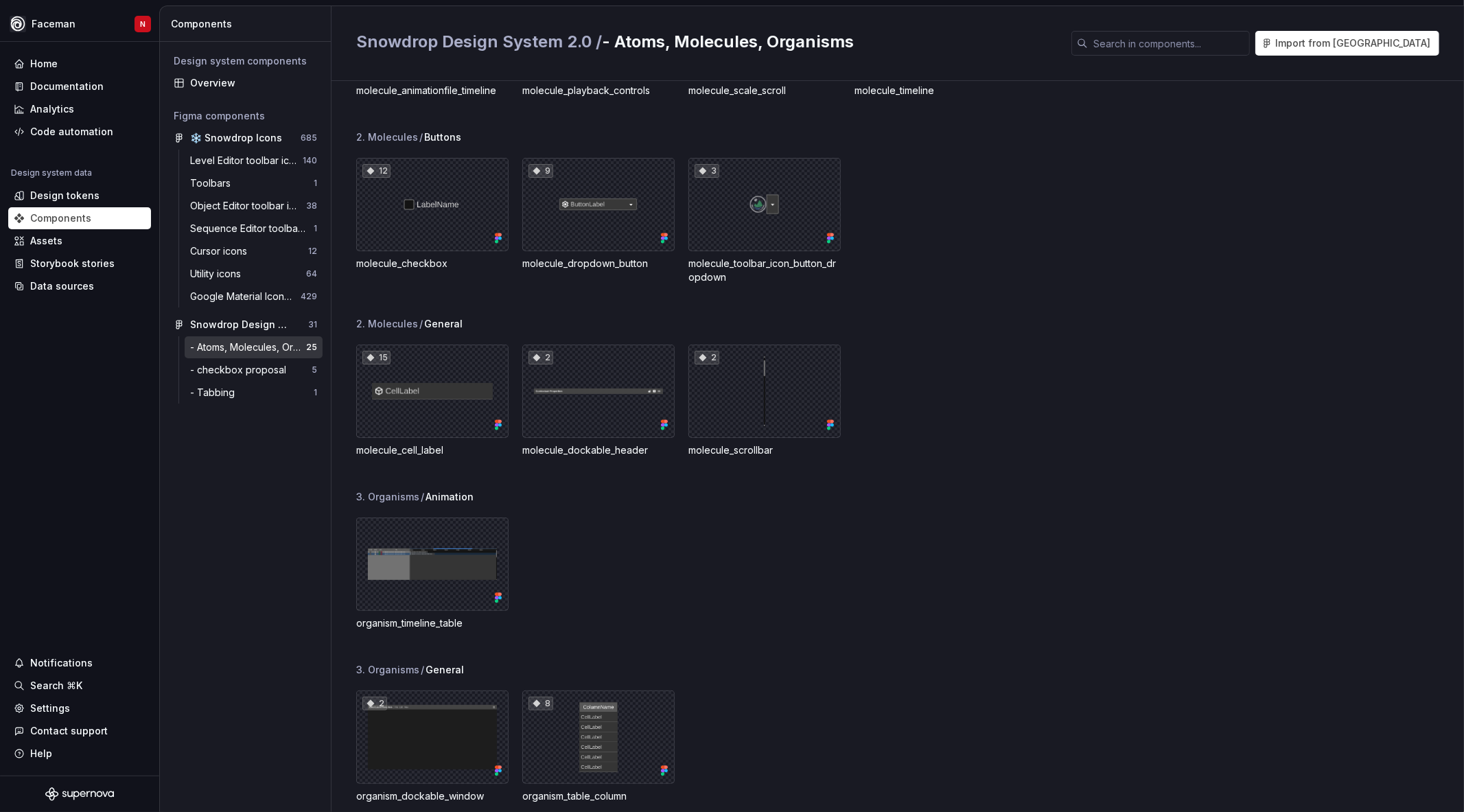
scroll to position [984, 0]
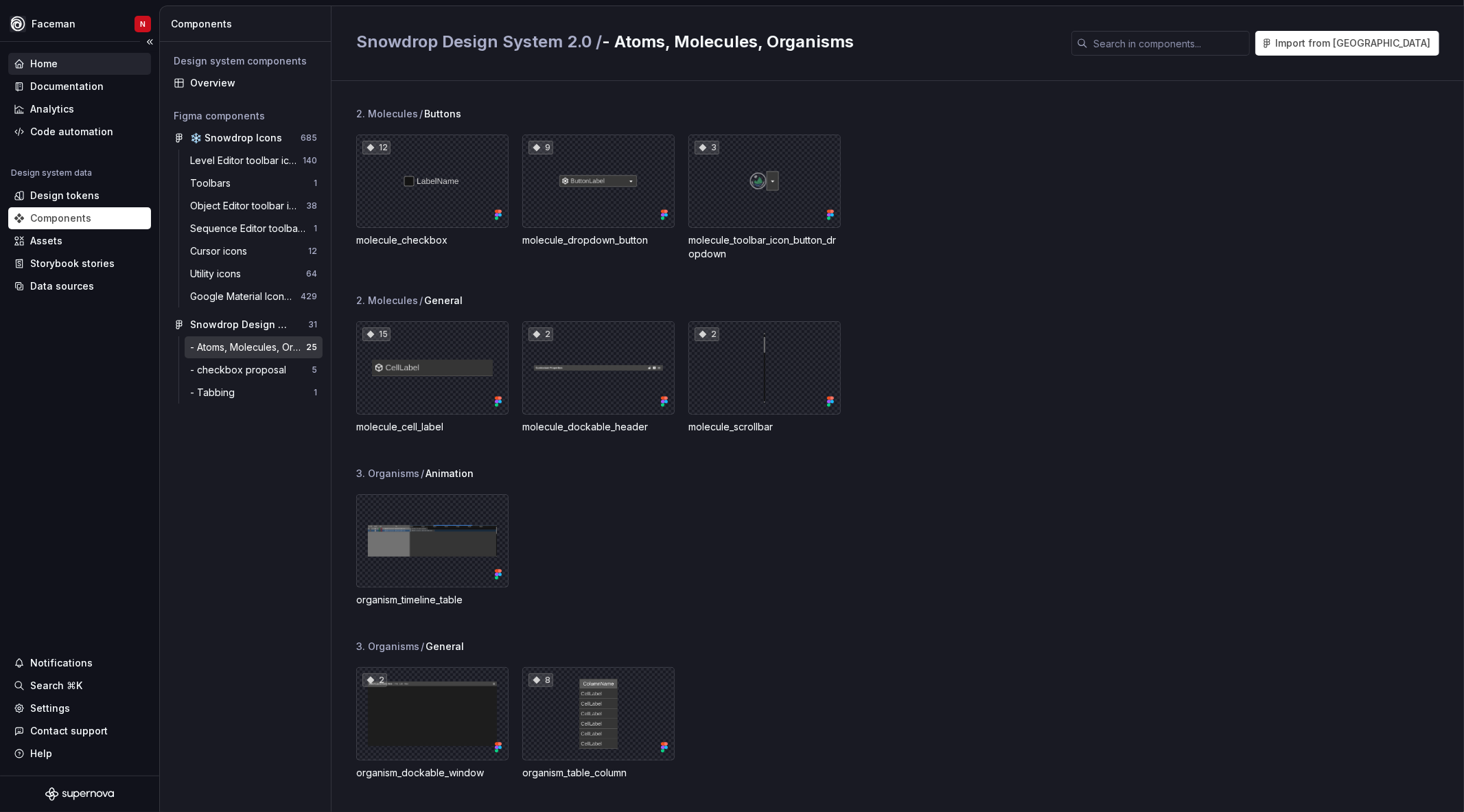
click at [50, 64] on div "Home" at bounding box center [43, 64] width 27 height 13
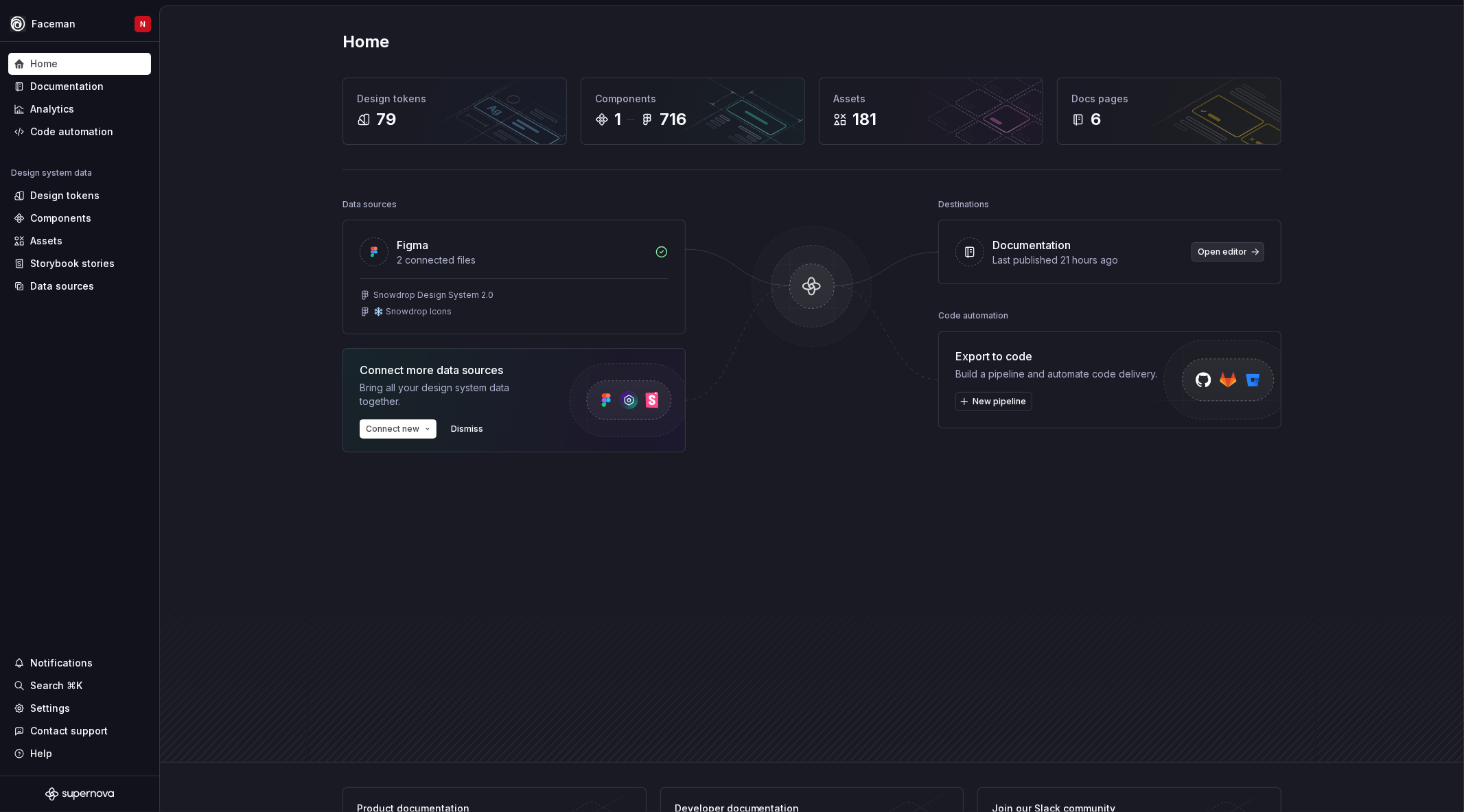
click at [1202, 256] on span "Open editor" at bounding box center [1222, 252] width 49 height 11
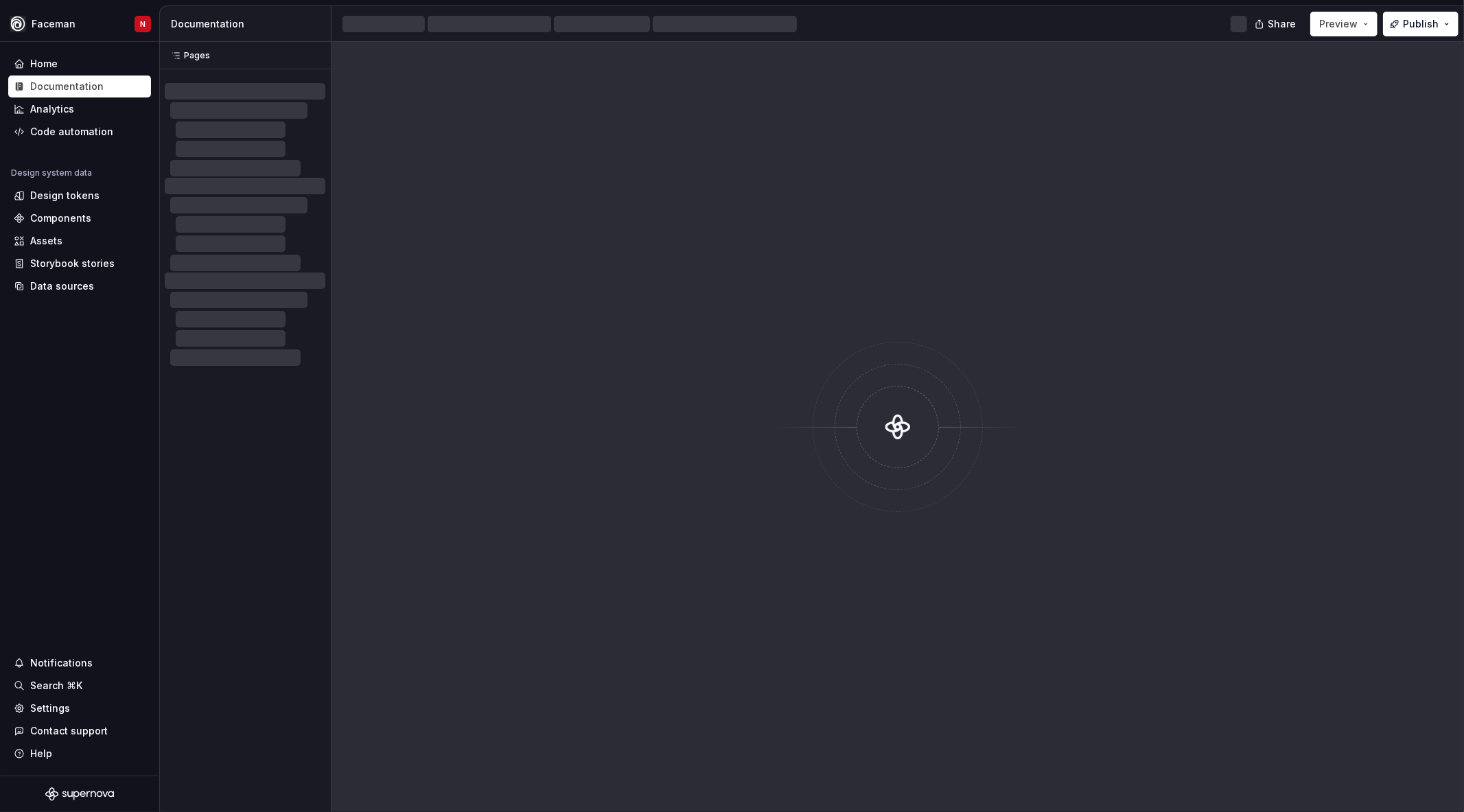
drag, startPoint x: 1343, startPoint y: 19, endPoint x: 1400, endPoint y: 82, distance: 85.0
click at [1402, 91] on div at bounding box center [898, 426] width 1133 height 770
click at [1355, 24] on span "Preview" at bounding box center [1338, 24] width 38 height 13
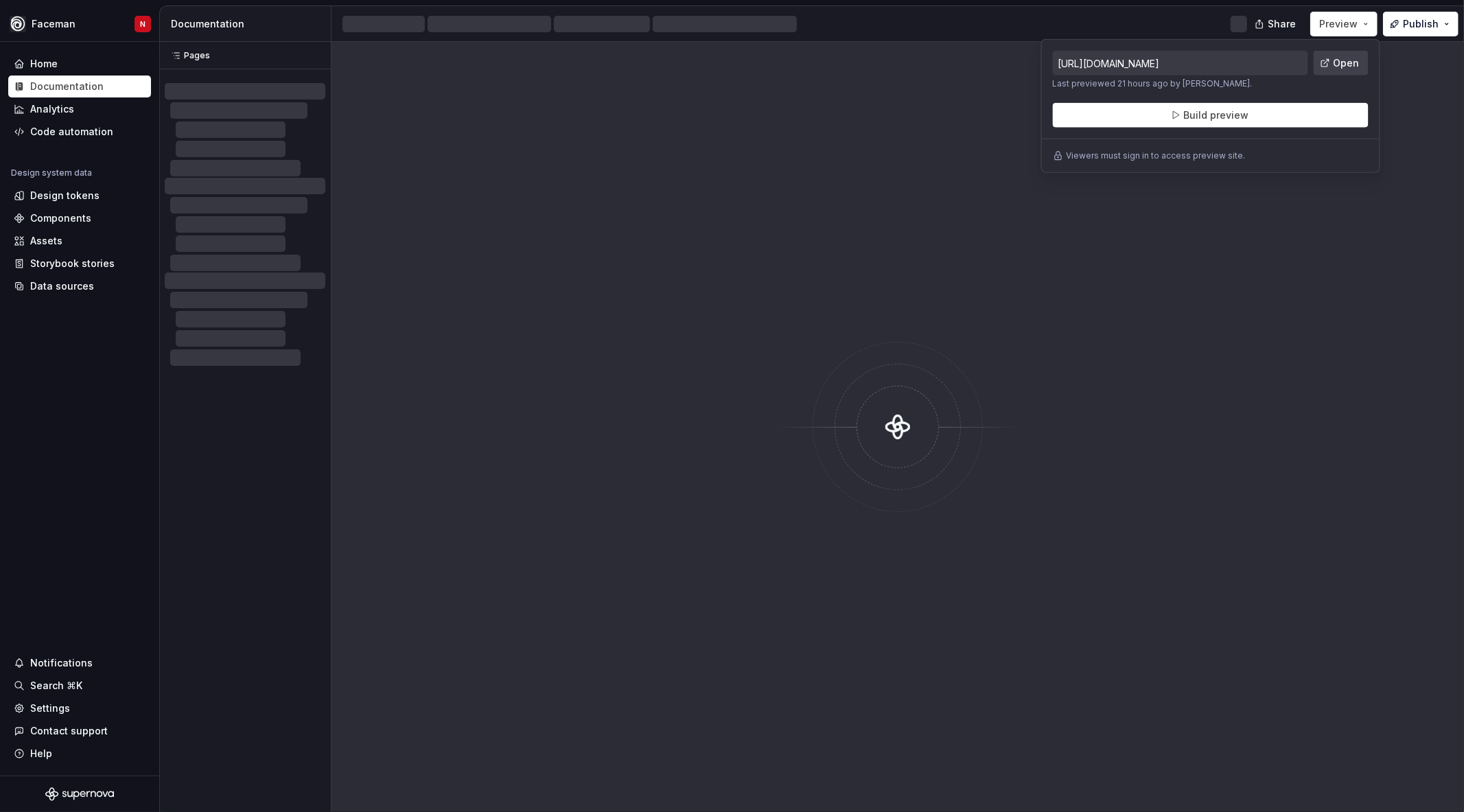
click at [1339, 63] on span "Open" at bounding box center [1346, 63] width 26 height 13
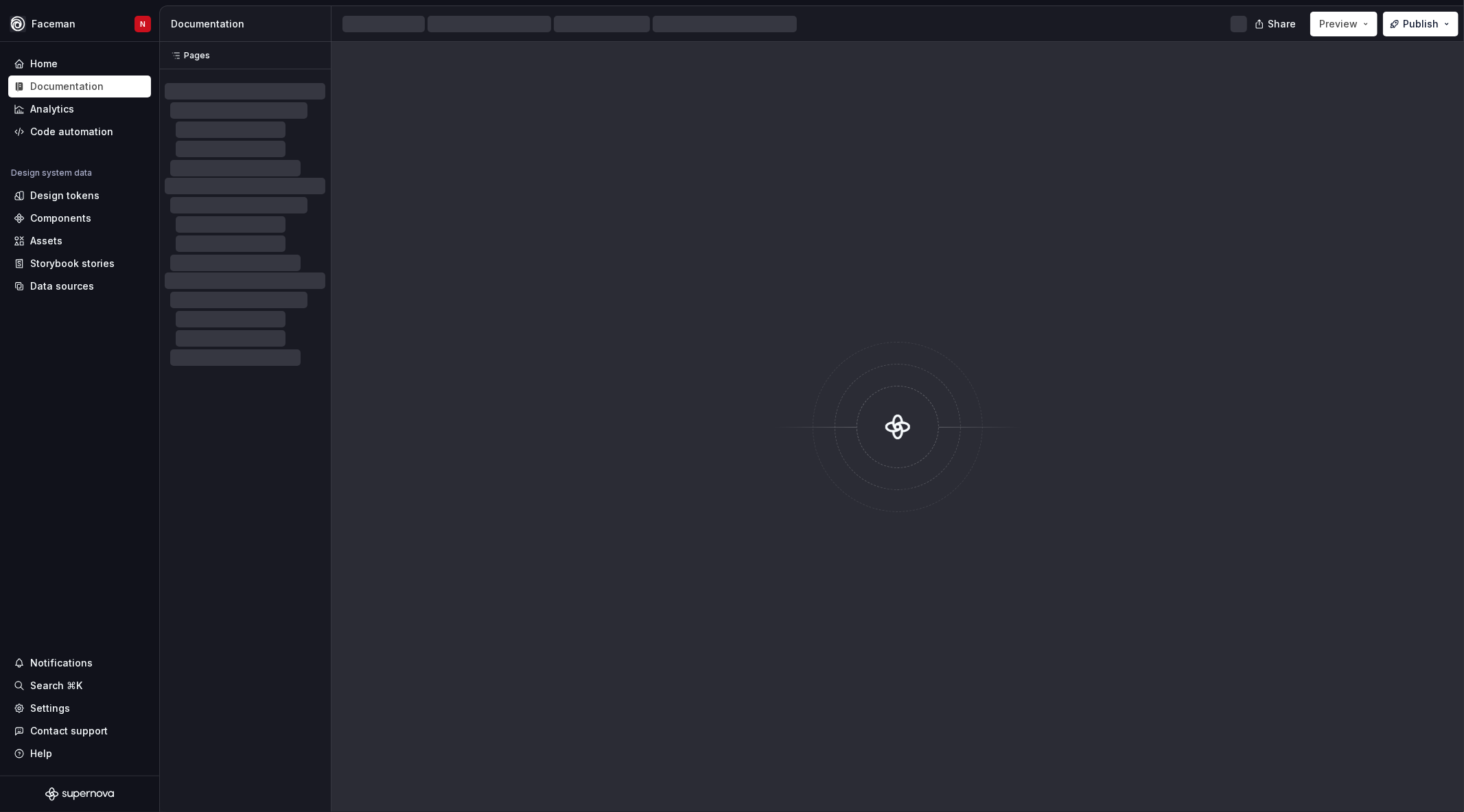
click at [537, 296] on div at bounding box center [898, 426] width 1133 height 770
